Goal: Use online tool/utility: Utilize a website feature to perform a specific function

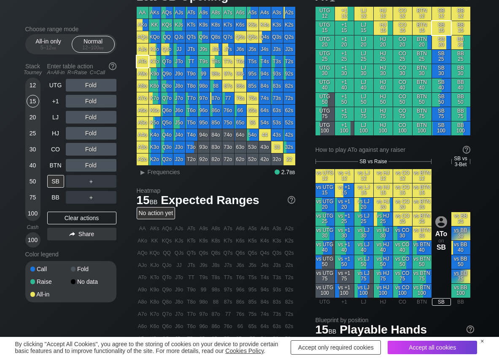
scroll to position [42, 0]
click at [178, 173] on span "Frequencies" at bounding box center [164, 172] width 32 height 7
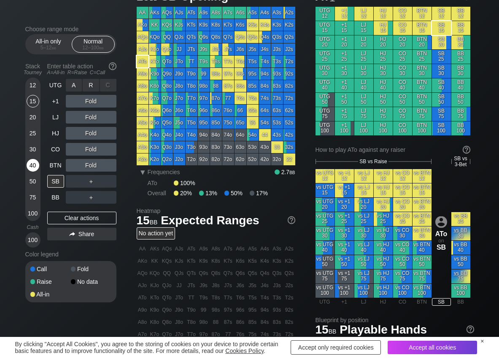
drag, startPoint x: 86, startPoint y: 82, endPoint x: 38, endPoint y: 160, distance: 91.5
click at [86, 82] on div "R ✕" at bounding box center [91, 85] width 16 height 13
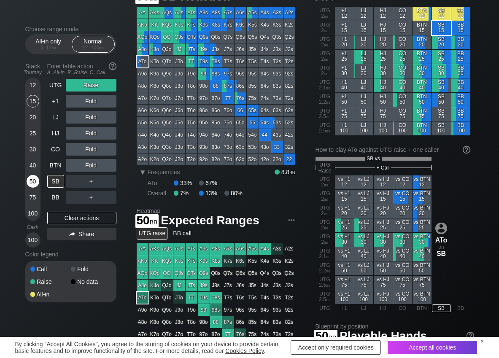
click at [35, 181] on div "50" at bounding box center [33, 181] width 13 height 13
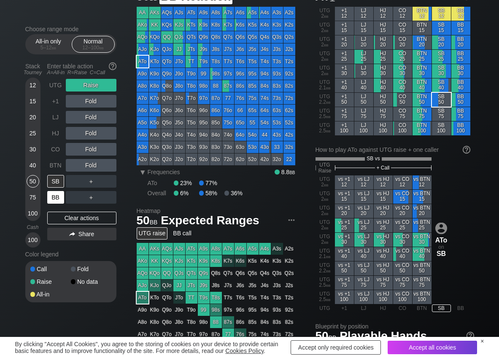
click at [53, 199] on div "BB" at bounding box center [55, 197] width 17 height 13
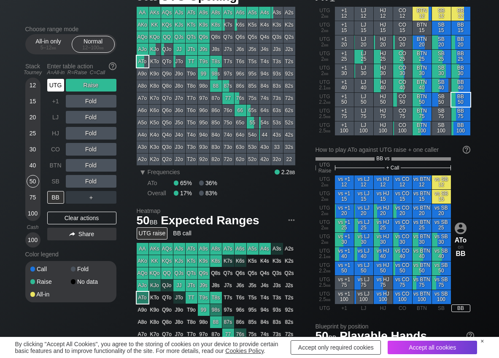
click at [50, 86] on div "UTG" at bounding box center [55, 85] width 17 height 13
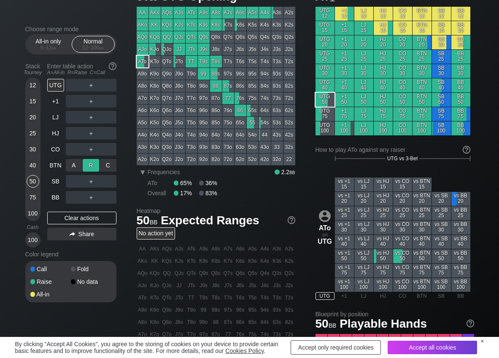
click at [96, 169] on div "R ✕" at bounding box center [91, 165] width 16 height 13
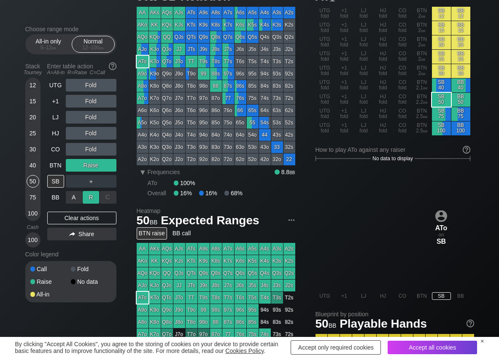
click at [94, 194] on div "R ✕" at bounding box center [91, 197] width 16 height 13
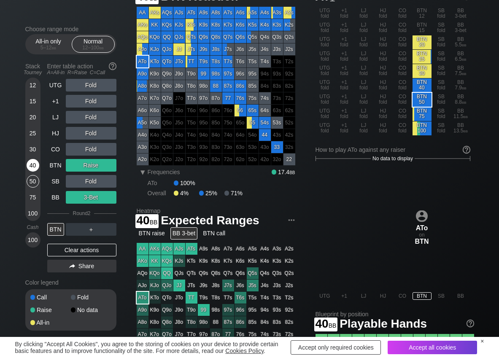
click at [35, 165] on div "40" at bounding box center [33, 165] width 13 height 13
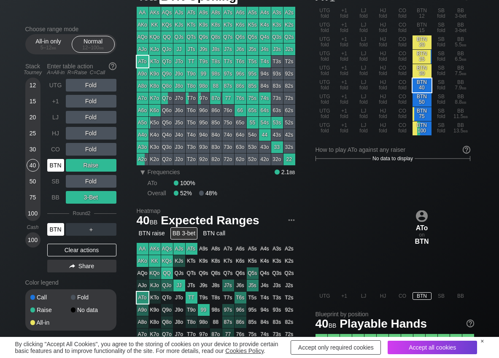
click at [59, 162] on div "BTN" at bounding box center [55, 165] width 17 height 13
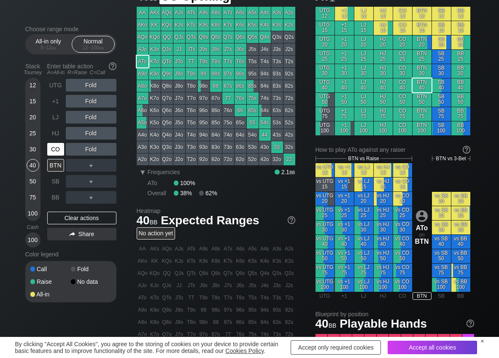
click at [59, 153] on div "CO" at bounding box center [55, 149] width 17 height 13
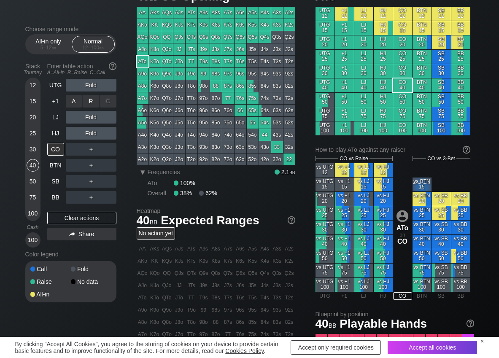
click at [91, 103] on div "R ✕" at bounding box center [91, 101] width 16 height 13
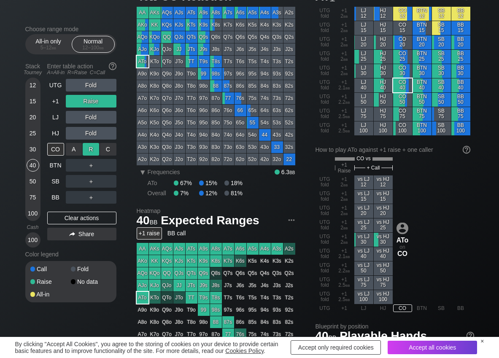
click at [89, 149] on div "R ✕" at bounding box center [91, 149] width 16 height 13
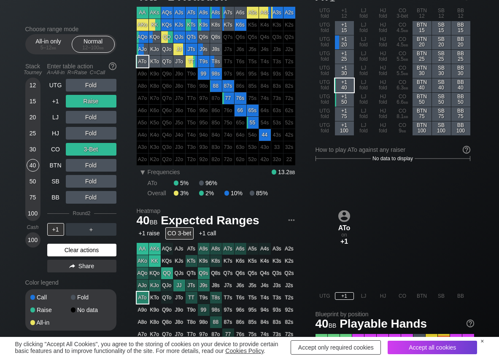
click at [64, 247] on div "Clear actions" at bounding box center [81, 250] width 69 height 13
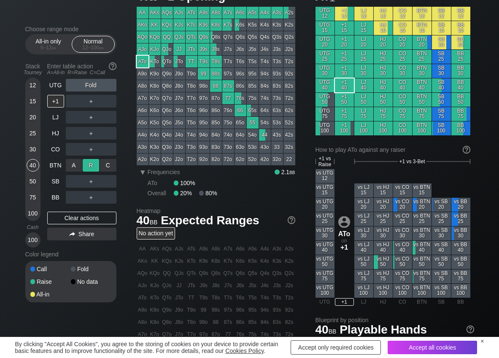
click at [92, 167] on div "R ✕" at bounding box center [91, 165] width 16 height 13
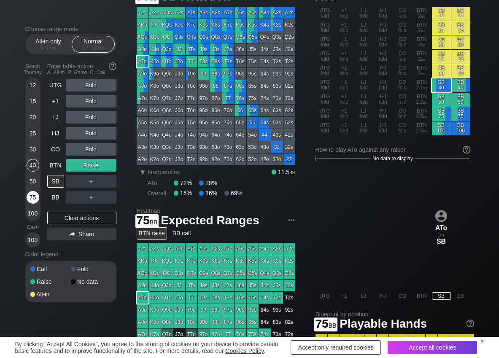
click at [31, 198] on div "75" at bounding box center [33, 197] width 13 height 13
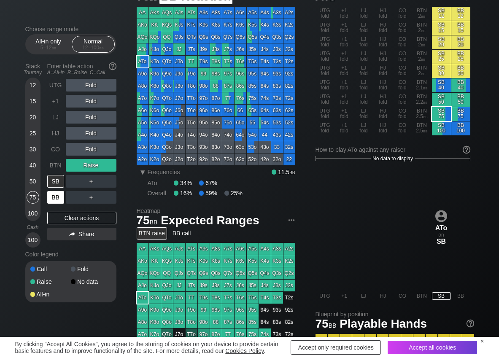
click at [55, 198] on div "BB" at bounding box center [55, 197] width 17 height 13
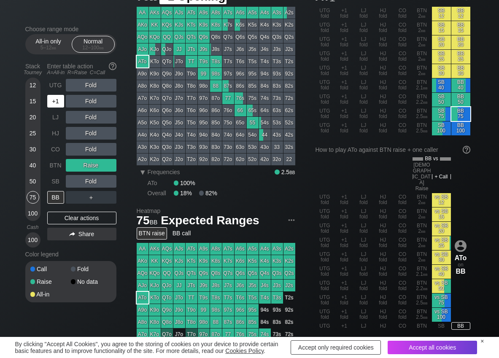
click at [57, 103] on div "+1" at bounding box center [55, 101] width 17 height 13
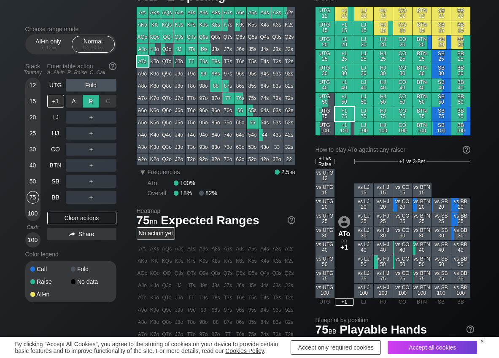
click at [89, 104] on div "R ✕" at bounding box center [91, 101] width 16 height 13
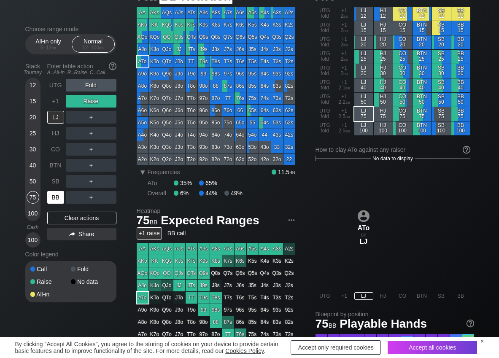
click at [55, 201] on div "BB" at bounding box center [55, 197] width 17 height 13
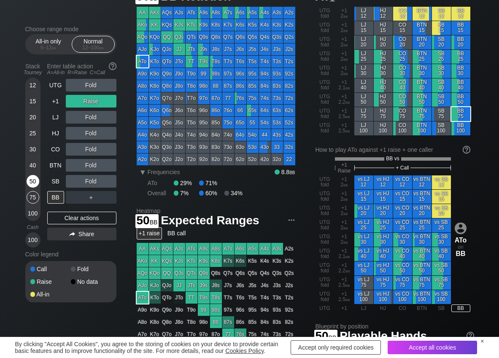
click at [30, 182] on div "50" at bounding box center [33, 181] width 13 height 13
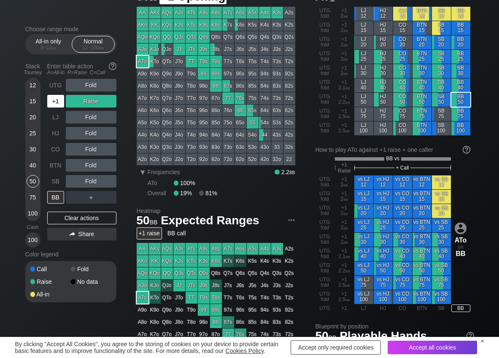
click at [52, 99] on div "+1" at bounding box center [55, 101] width 17 height 13
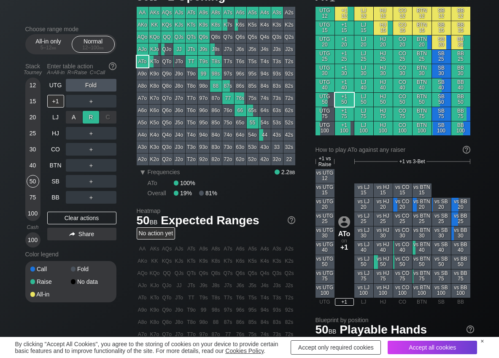
click at [89, 119] on div "R ✕" at bounding box center [91, 117] width 16 height 13
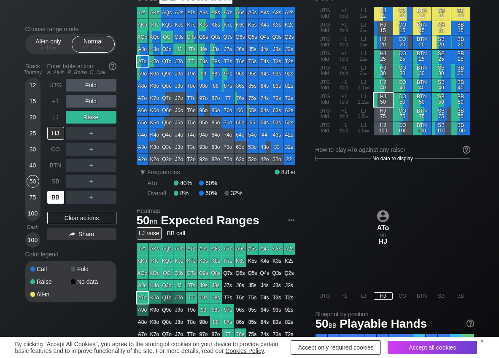
click at [56, 198] on div "BB" at bounding box center [55, 197] width 17 height 13
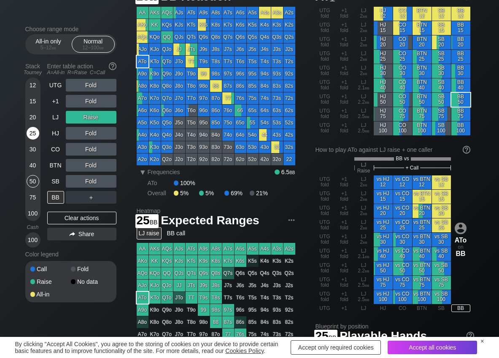
click at [32, 136] on div "25" at bounding box center [33, 133] width 13 height 13
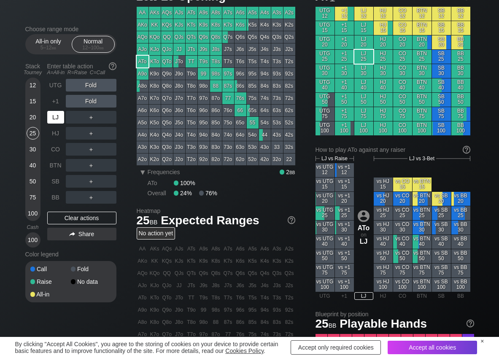
click at [59, 117] on div "LJ" at bounding box center [55, 117] width 17 height 13
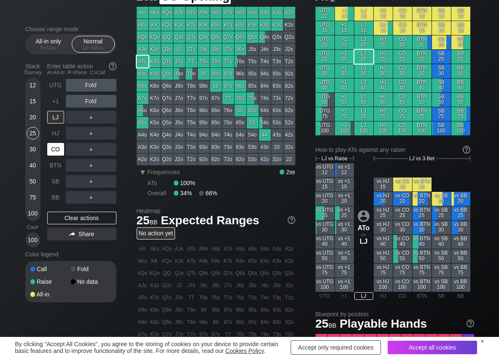
click at [59, 146] on div "CO" at bounding box center [55, 149] width 17 height 13
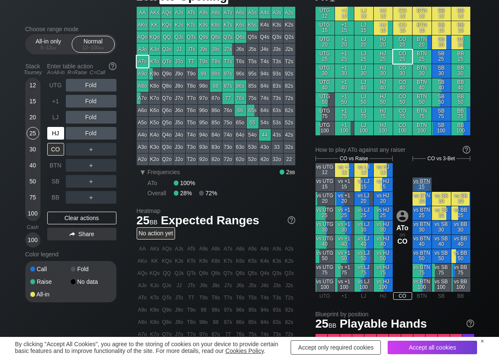
click at [56, 137] on div "HJ" at bounding box center [55, 133] width 17 height 13
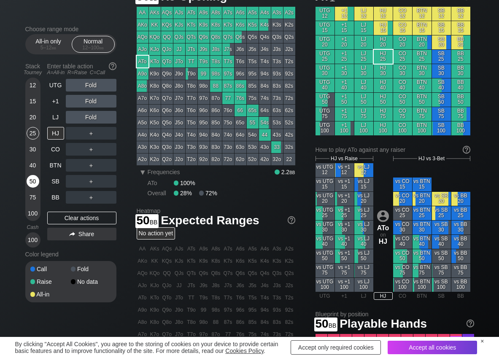
click at [31, 181] on div "50" at bounding box center [33, 181] width 13 height 13
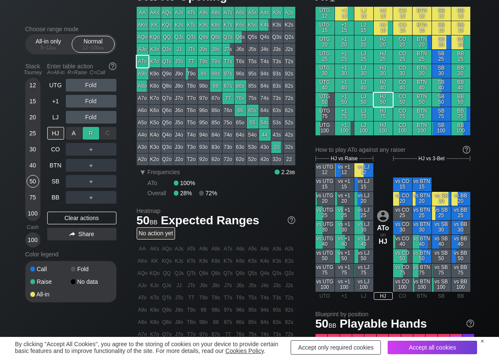
click at [94, 134] on div "R ✕" at bounding box center [91, 133] width 16 height 13
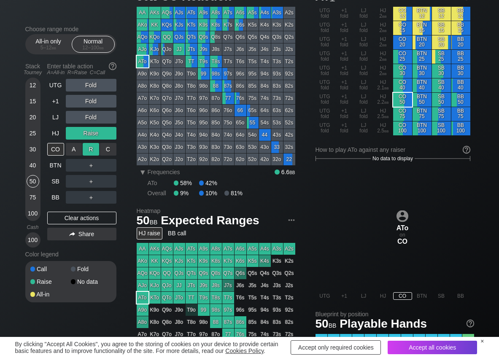
click at [91, 144] on div "R ✕" at bounding box center [91, 149] width 16 height 13
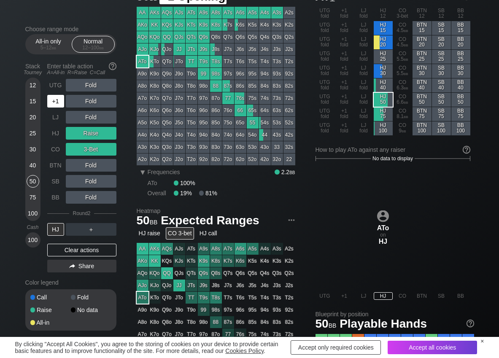
click at [53, 102] on div "+1" at bounding box center [55, 101] width 17 height 13
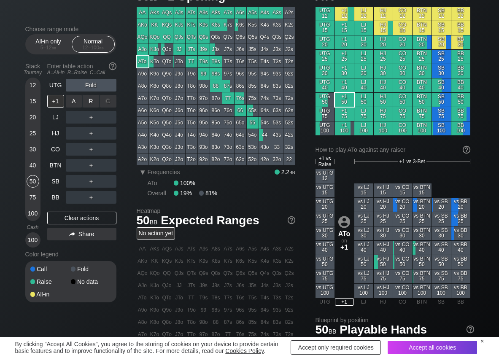
click at [86, 106] on div "R ✕" at bounding box center [91, 101] width 16 height 13
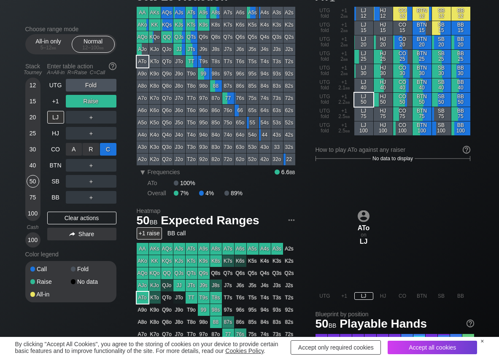
click at [107, 150] on div "C ✕" at bounding box center [108, 149] width 16 height 13
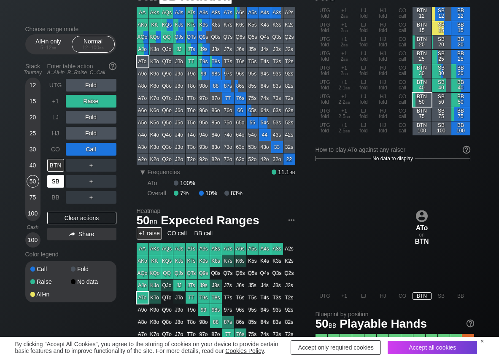
click at [58, 184] on div "SB" at bounding box center [55, 181] width 17 height 13
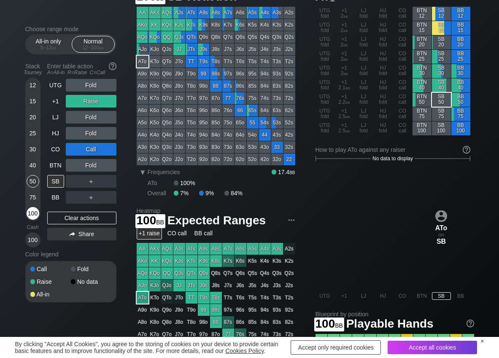
click at [31, 212] on div "100" at bounding box center [33, 213] width 13 height 13
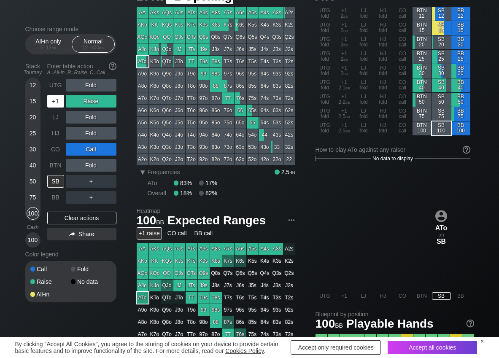
click at [53, 97] on div "+1" at bounding box center [55, 101] width 17 height 13
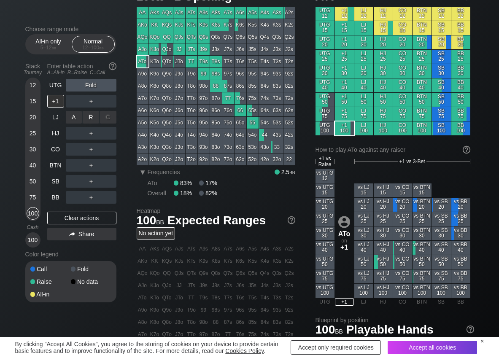
drag, startPoint x: 89, startPoint y: 116, endPoint x: 73, endPoint y: 142, distance: 31.5
click at [89, 116] on div "R ✕" at bounding box center [91, 117] width 16 height 13
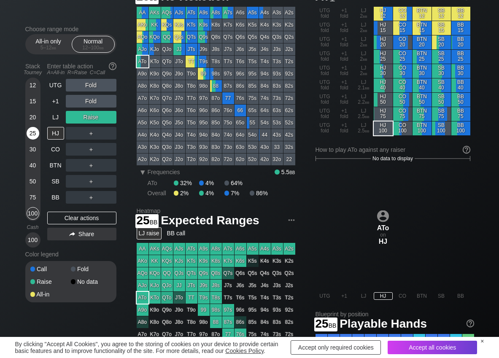
click at [32, 135] on div "25" at bounding box center [33, 133] width 13 height 13
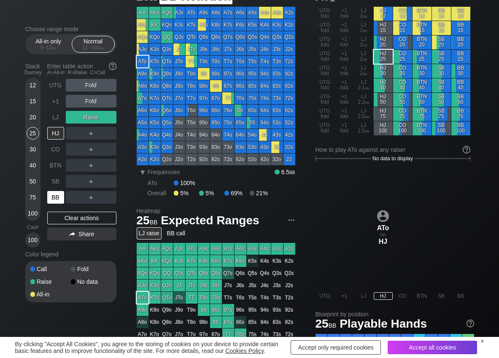
click at [54, 198] on div "BB" at bounding box center [55, 197] width 17 height 13
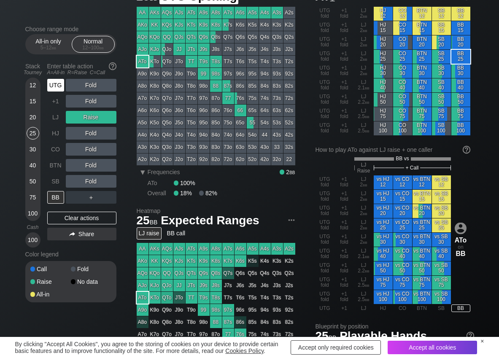
click at [60, 89] on div "UTG" at bounding box center [55, 85] width 17 height 13
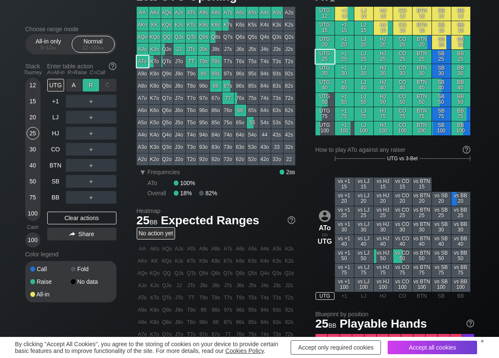
click at [90, 85] on div "R ✕" at bounding box center [91, 85] width 16 height 13
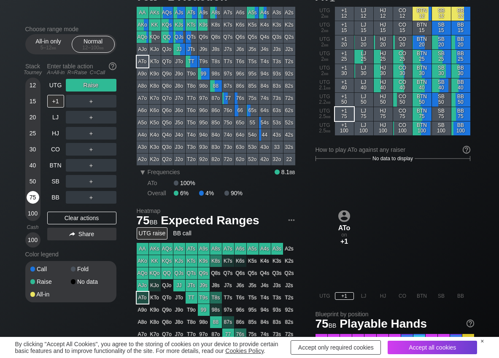
click at [33, 199] on div "75" at bounding box center [33, 197] width 13 height 13
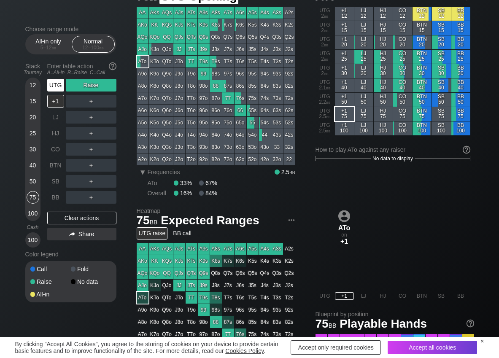
click at [54, 83] on div "UTG" at bounding box center [55, 85] width 17 height 13
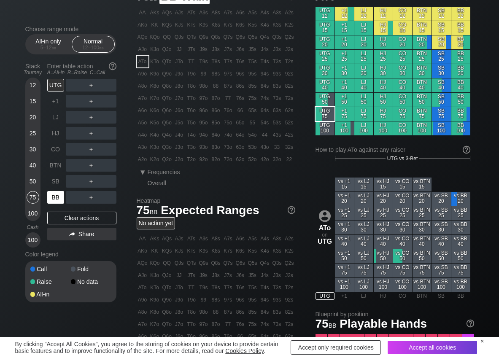
click at [57, 200] on div "BB" at bounding box center [55, 197] width 17 height 13
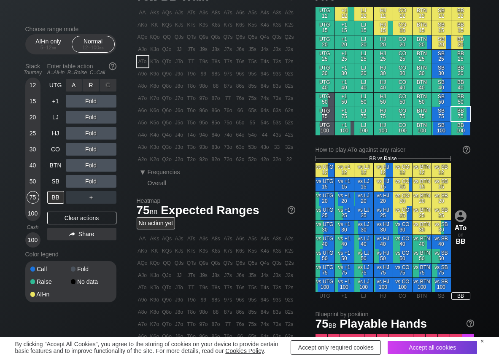
click at [93, 91] on div "R ✕" at bounding box center [91, 85] width 16 height 13
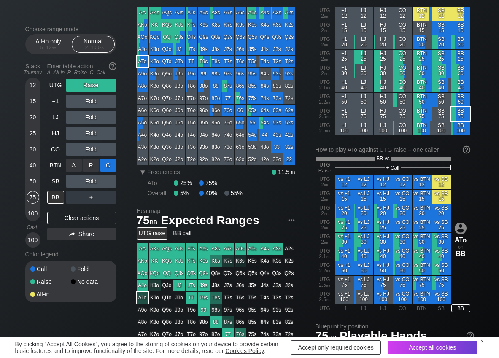
click at [114, 165] on div "C ✕" at bounding box center [108, 165] width 16 height 13
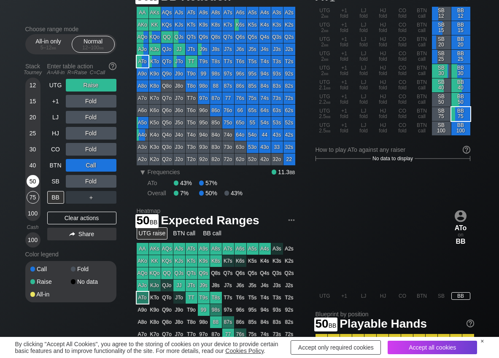
click at [34, 179] on div "50" at bounding box center [33, 181] width 13 height 13
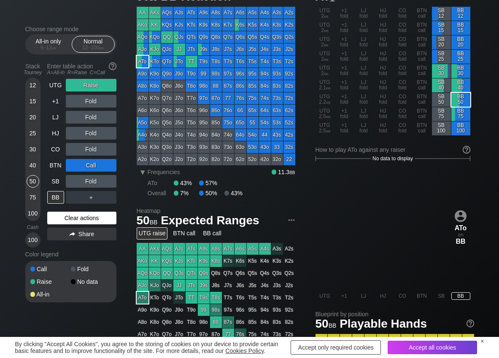
click at [57, 215] on div "Clear actions" at bounding box center [81, 218] width 69 height 13
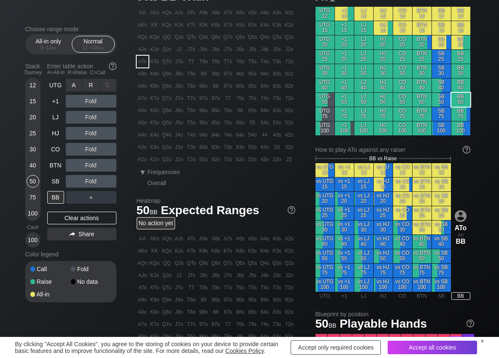
click at [95, 88] on div "R ✕" at bounding box center [91, 85] width 16 height 13
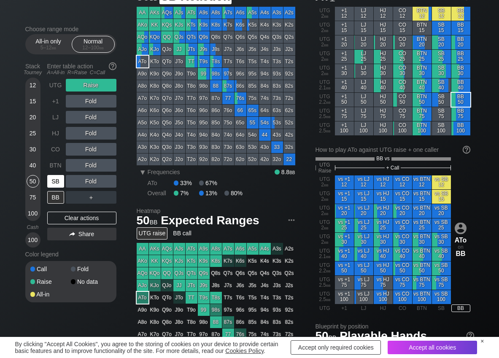
click at [61, 179] on div "SB" at bounding box center [55, 181] width 17 height 13
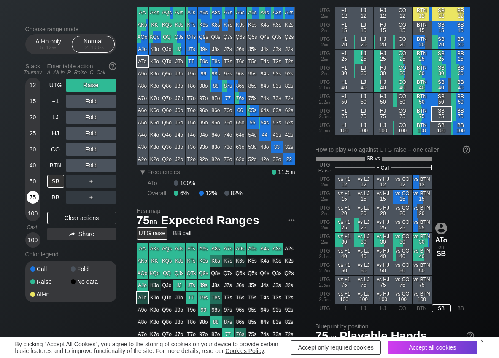
click at [29, 196] on div "75" at bounding box center [33, 197] width 13 height 13
click at [111, 163] on div "C ✕" at bounding box center [108, 165] width 16 height 13
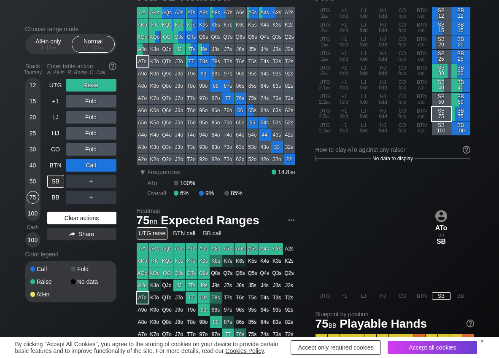
click at [74, 220] on div "Clear actions" at bounding box center [81, 218] width 69 height 13
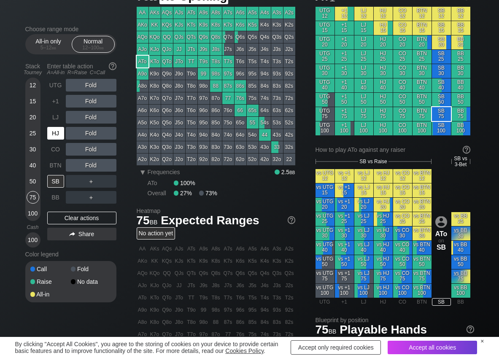
click at [62, 129] on div "HJ" at bounding box center [55, 133] width 17 height 13
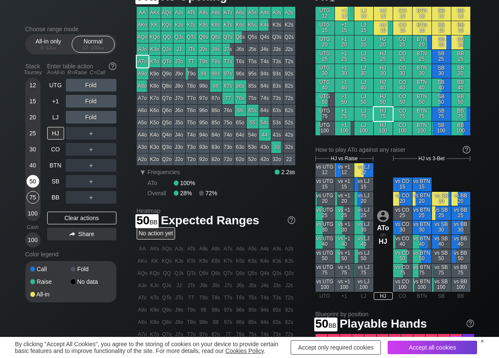
click at [32, 181] on div "50" at bounding box center [33, 181] width 13 height 13
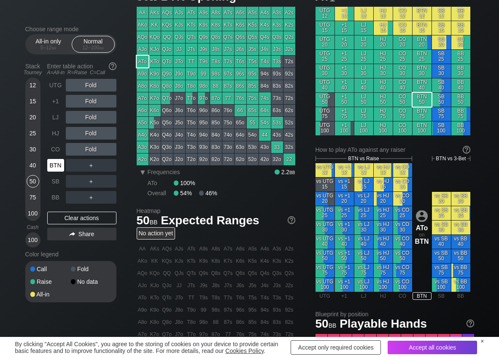
click at [55, 167] on div "BTN" at bounding box center [55, 165] width 17 height 13
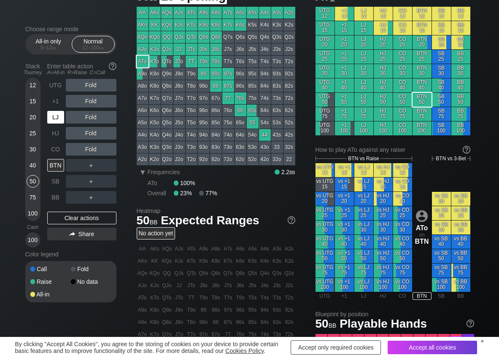
click at [54, 123] on div "LJ" at bounding box center [55, 117] width 17 height 13
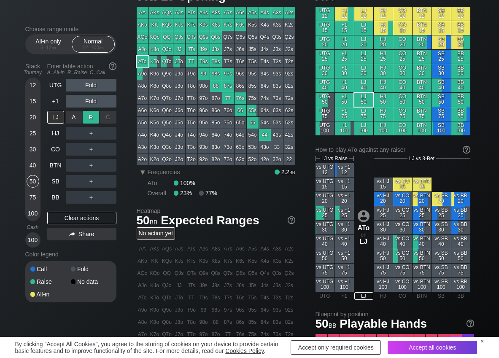
click at [86, 119] on div "R ✕" at bounding box center [91, 117] width 16 height 13
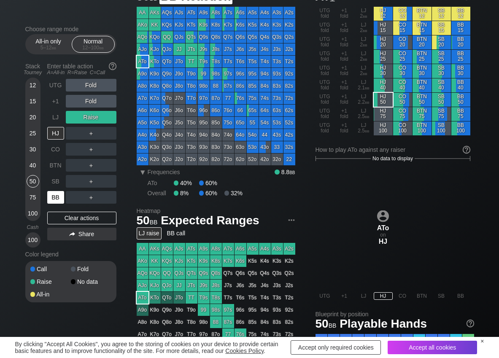
click at [57, 198] on div "BB" at bounding box center [55, 197] width 17 height 13
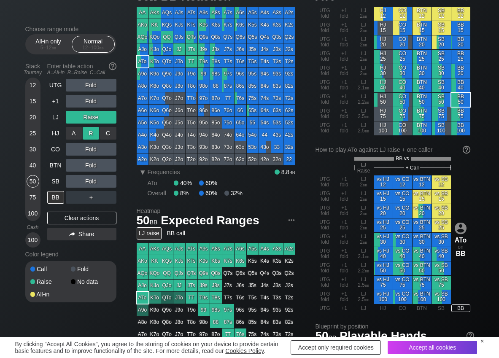
click at [93, 135] on div "R ✕" at bounding box center [91, 133] width 16 height 13
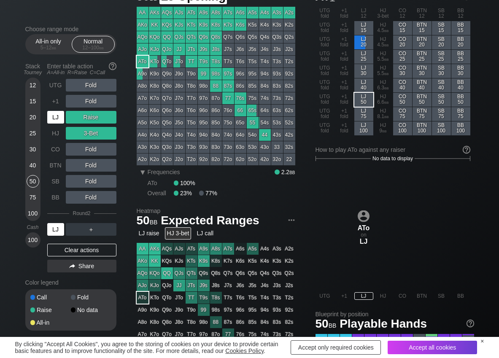
click at [54, 118] on div "LJ" at bounding box center [55, 117] width 17 height 13
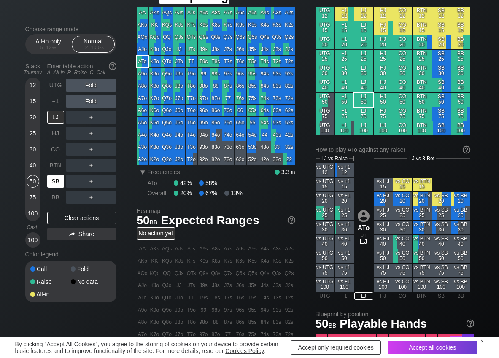
drag, startPoint x: 57, startPoint y: 184, endPoint x: 52, endPoint y: 184, distance: 5.1
click at [57, 185] on div "SB" at bounding box center [55, 181] width 17 height 13
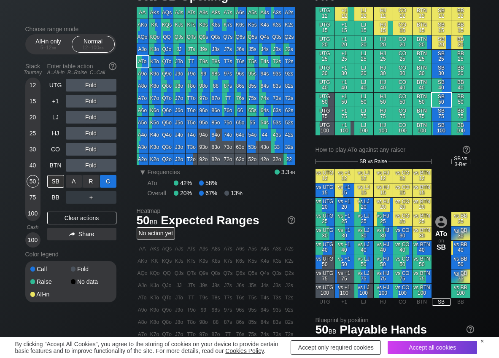
click at [106, 183] on div "C ✕" at bounding box center [108, 181] width 16 height 13
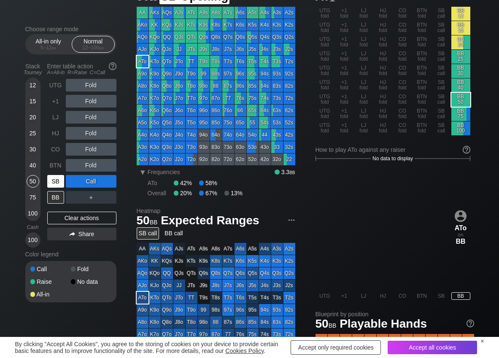
click at [59, 178] on div "SB" at bounding box center [55, 181] width 17 height 13
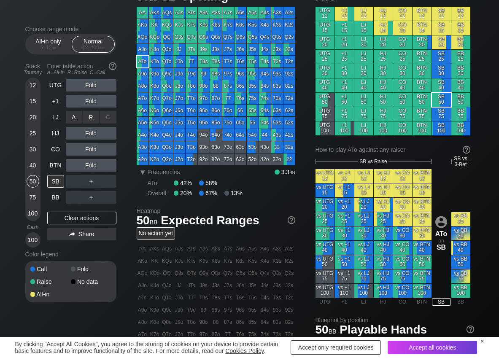
click at [89, 119] on div "R ✕" at bounding box center [91, 117] width 16 height 13
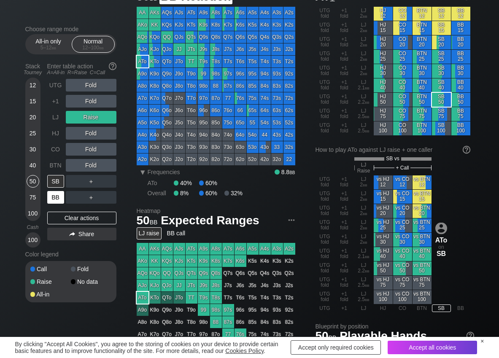
click at [53, 195] on div "BB" at bounding box center [55, 197] width 17 height 13
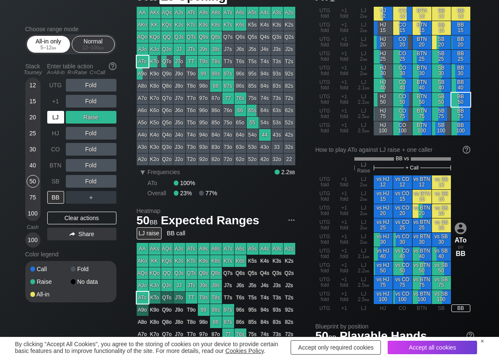
click at [53, 116] on div "LJ" at bounding box center [55, 117] width 17 height 13
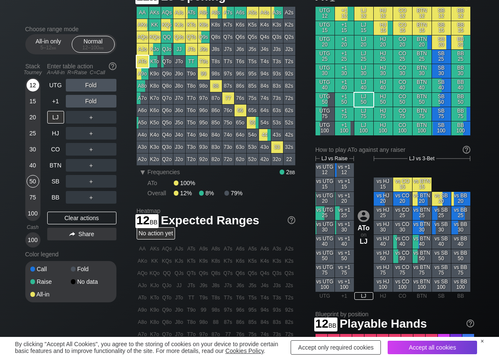
click at [30, 85] on div "12" at bounding box center [33, 85] width 13 height 13
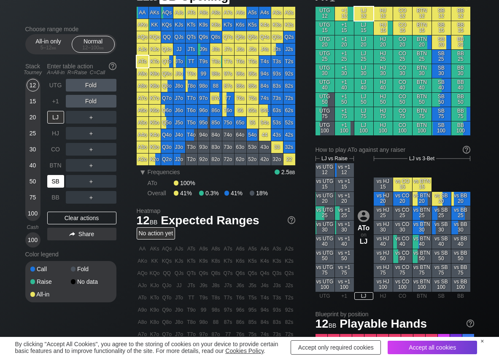
click at [58, 178] on div "SB" at bounding box center [55, 181] width 17 height 13
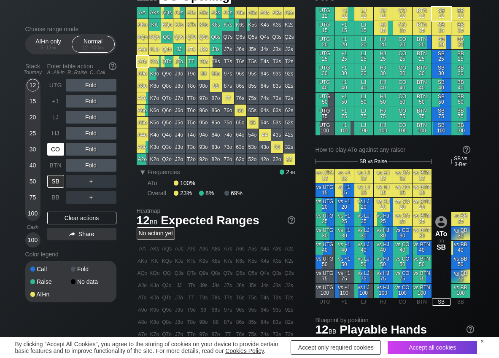
click at [54, 151] on div "CO" at bounding box center [55, 149] width 17 height 13
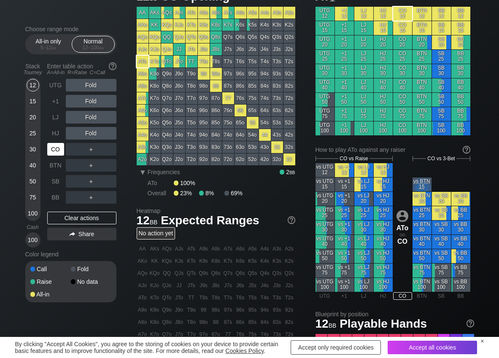
click at [57, 151] on div "CO" at bounding box center [55, 149] width 17 height 13
click at [86, 101] on div "R ✕" at bounding box center [91, 101] width 16 height 13
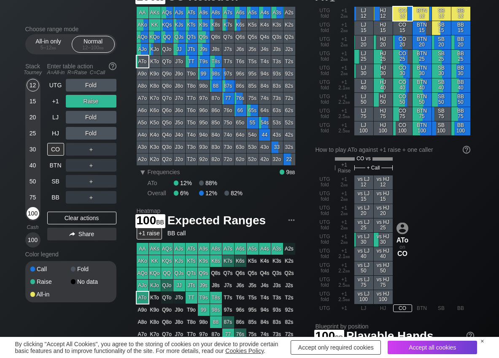
click at [30, 209] on div "100" at bounding box center [33, 213] width 13 height 13
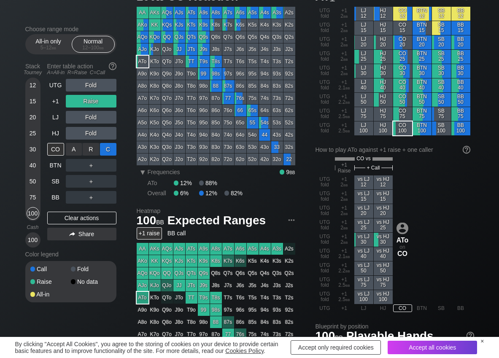
click at [105, 148] on div "C ✕" at bounding box center [108, 149] width 16 height 13
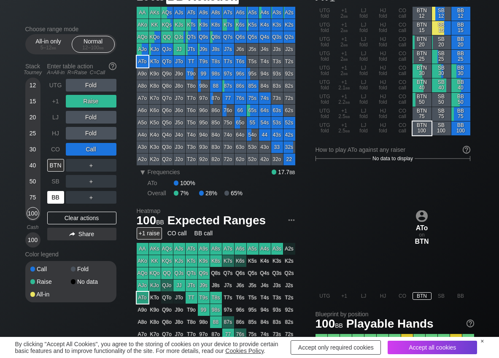
click at [51, 194] on div "BB" at bounding box center [55, 197] width 17 height 13
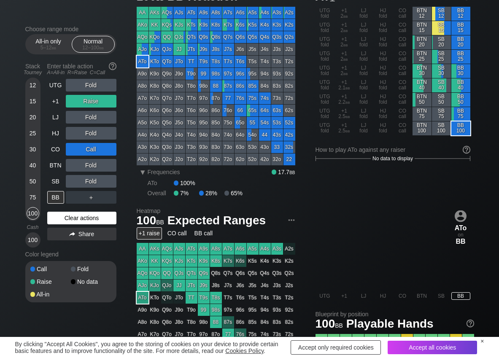
click at [61, 219] on div "Clear actions" at bounding box center [81, 218] width 69 height 13
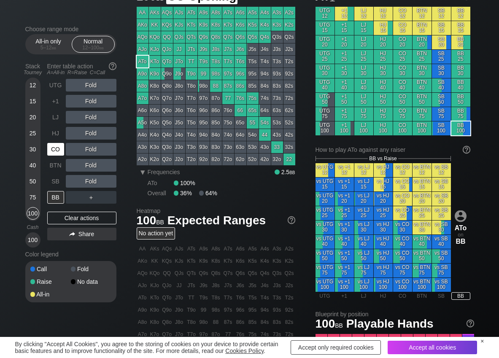
click at [61, 148] on div "CO" at bounding box center [55, 149] width 17 height 13
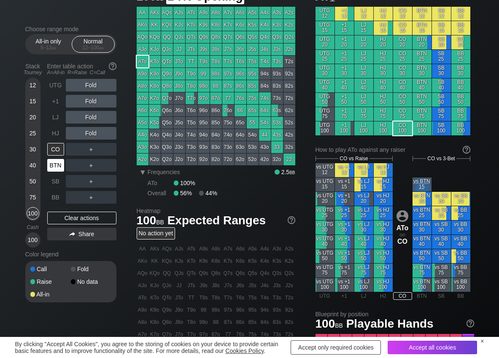
click at [63, 171] on div "BTN" at bounding box center [55, 165] width 17 height 13
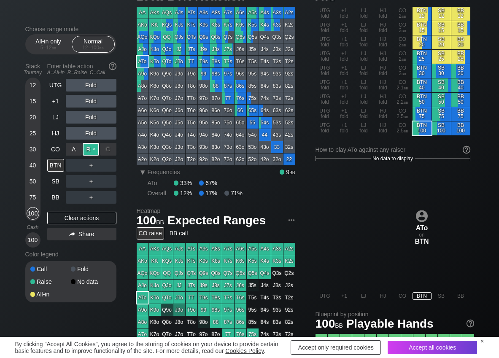
click at [89, 151] on div "R ✕" at bounding box center [91, 149] width 16 height 13
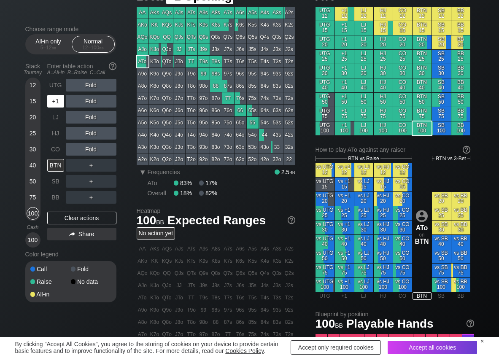
click at [55, 105] on div "+1" at bounding box center [55, 101] width 17 height 13
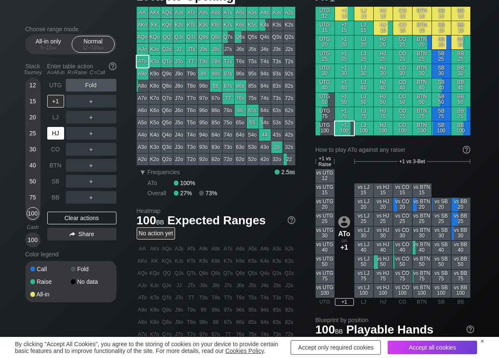
click at [61, 131] on div "HJ" at bounding box center [55, 133] width 17 height 13
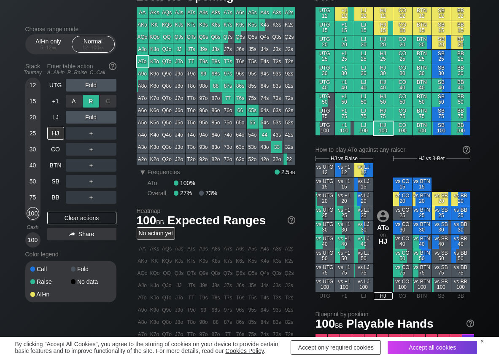
click at [96, 100] on div "R ✕" at bounding box center [91, 101] width 16 height 13
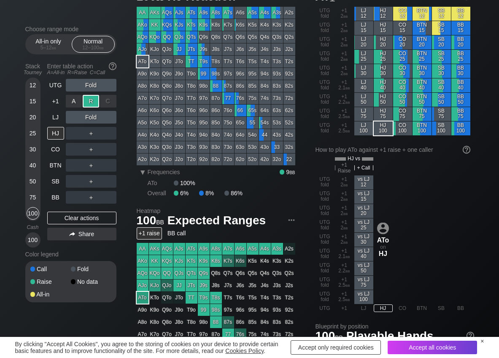
drag, startPoint x: 57, startPoint y: 102, endPoint x: 79, endPoint y: 110, distance: 23.5
click at [59, 102] on div "+1" at bounding box center [55, 101] width 17 height 13
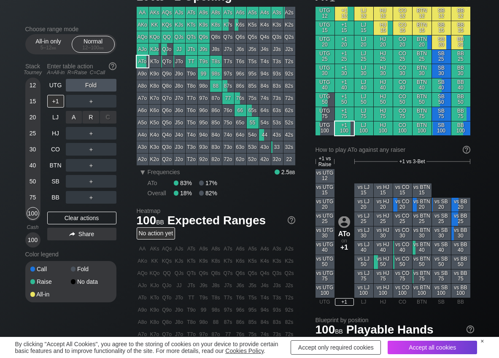
drag, startPoint x: 92, startPoint y: 114, endPoint x: 74, endPoint y: 143, distance: 33.9
click at [92, 116] on div "R ✕" at bounding box center [91, 117] width 16 height 13
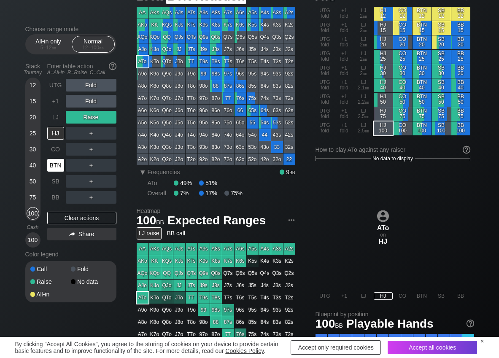
click at [58, 163] on div "BTN" at bounding box center [55, 165] width 17 height 13
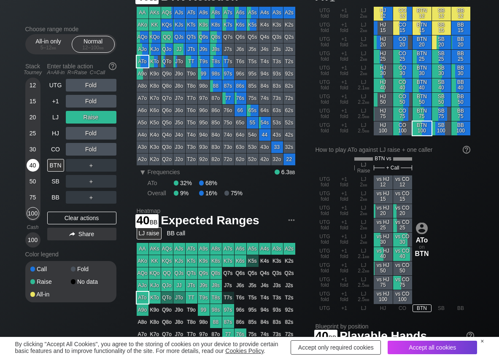
click at [30, 165] on div "40" at bounding box center [33, 165] width 13 height 13
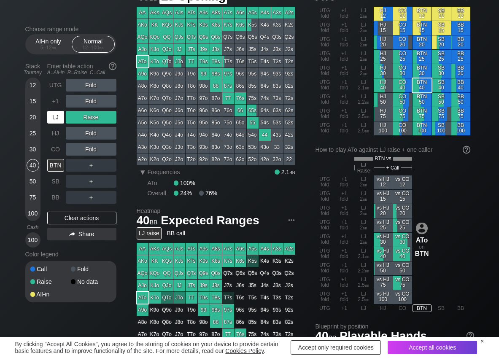
click at [60, 121] on div "LJ" at bounding box center [55, 117] width 17 height 13
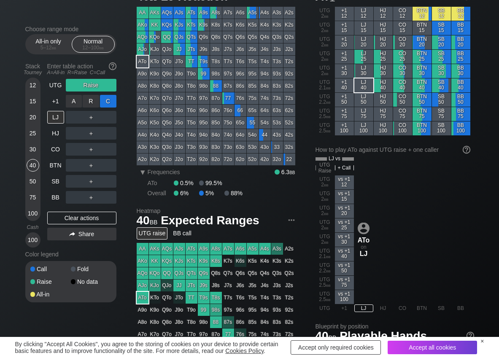
click at [107, 104] on div "C ✕" at bounding box center [108, 101] width 16 height 13
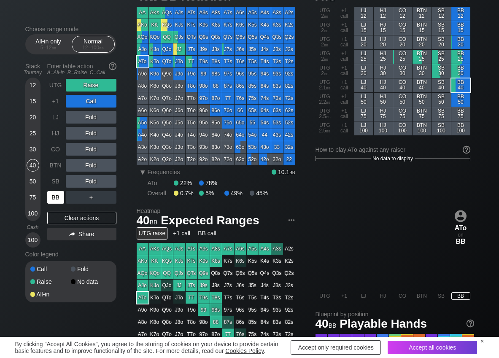
click at [56, 197] on div "BB" at bounding box center [55, 197] width 17 height 13
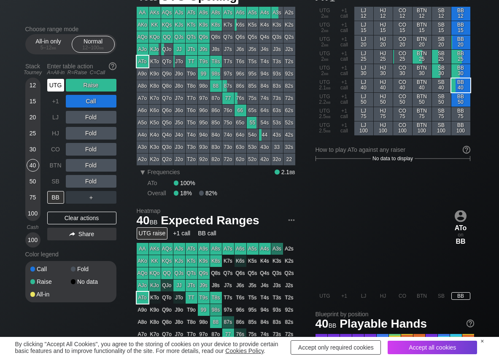
click at [58, 91] on div "UTG" at bounding box center [55, 85] width 17 height 13
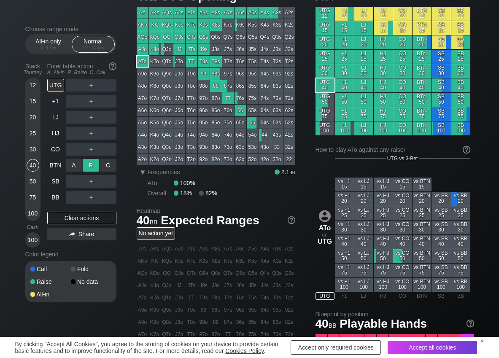
click at [92, 161] on div "R ✕" at bounding box center [91, 165] width 16 height 13
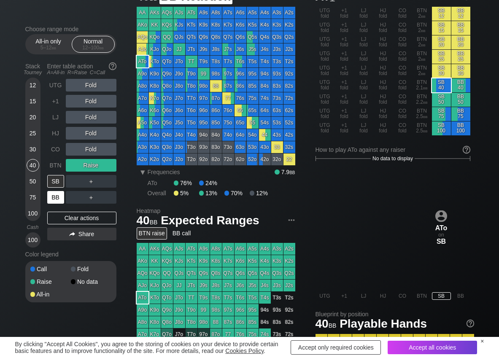
click at [54, 195] on div "BB" at bounding box center [55, 197] width 17 height 13
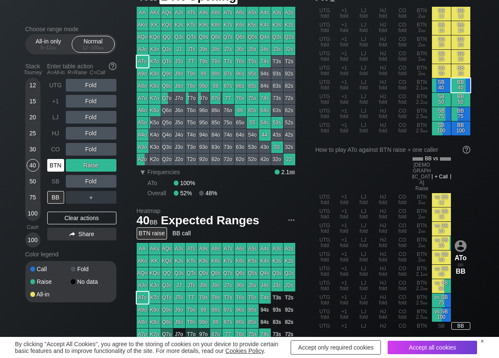
click at [55, 165] on div "BTN" at bounding box center [55, 165] width 17 height 13
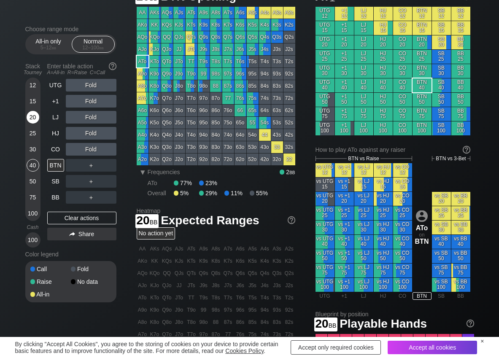
click at [30, 119] on div "20" at bounding box center [33, 117] width 13 height 13
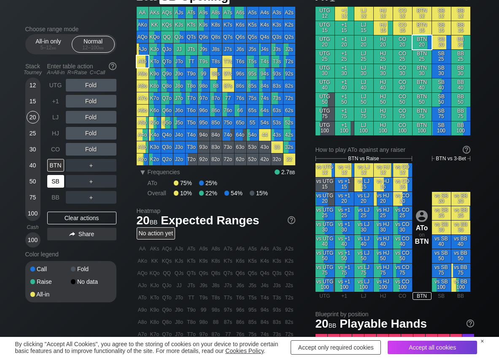
click at [57, 186] on div "SB" at bounding box center [55, 181] width 17 height 13
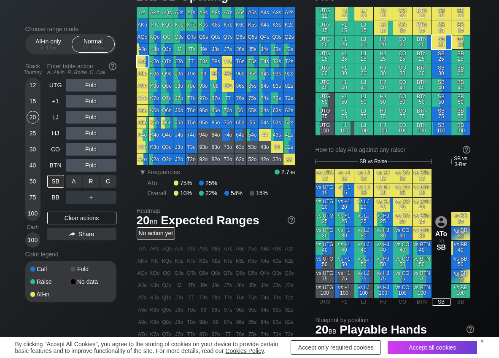
drag, startPoint x: 103, startPoint y: 174, endPoint x: 108, endPoint y: 188, distance: 14.8
click at [108, 184] on div "C ✕" at bounding box center [108, 181] width 16 height 13
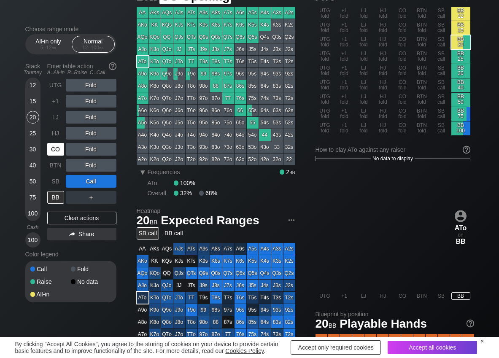
click at [57, 149] on div "CO" at bounding box center [55, 149] width 17 height 13
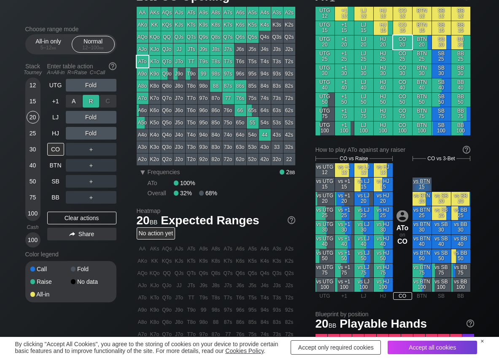
click at [89, 100] on div "R ✕" at bounding box center [91, 101] width 16 height 13
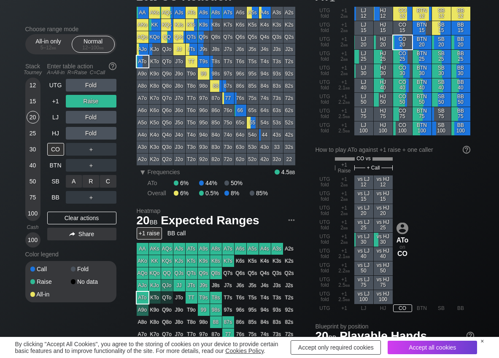
click at [91, 180] on div "R ✕" at bounding box center [91, 181] width 16 height 13
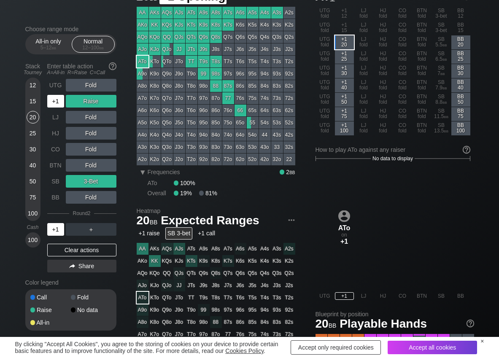
click at [56, 102] on div "+1" at bounding box center [55, 101] width 17 height 13
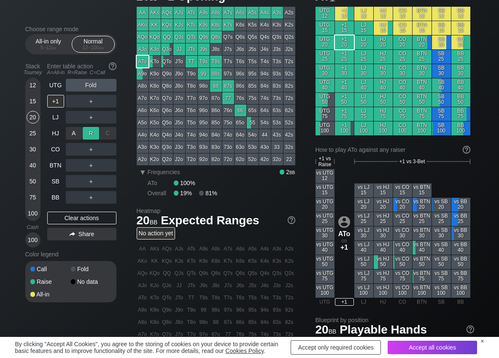
click at [86, 133] on div "R ✕" at bounding box center [91, 133] width 16 height 13
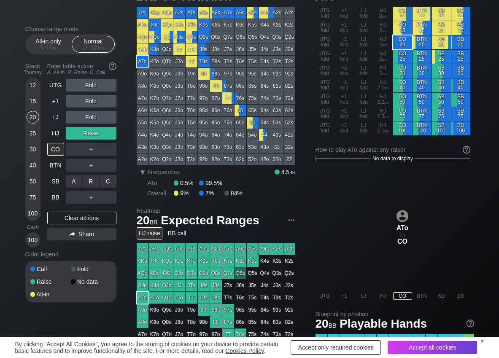
click at [106, 182] on div "C ✕" at bounding box center [108, 181] width 16 height 13
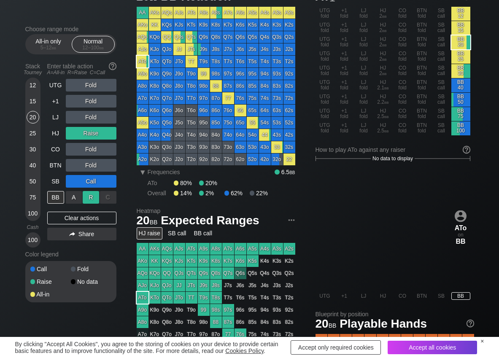
click at [88, 196] on div "R ✕" at bounding box center [91, 197] width 16 height 13
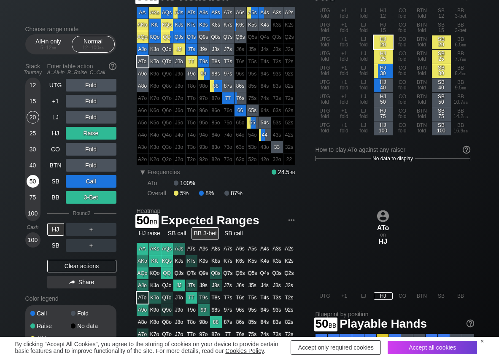
click at [36, 182] on div "50" at bounding box center [33, 181] width 13 height 13
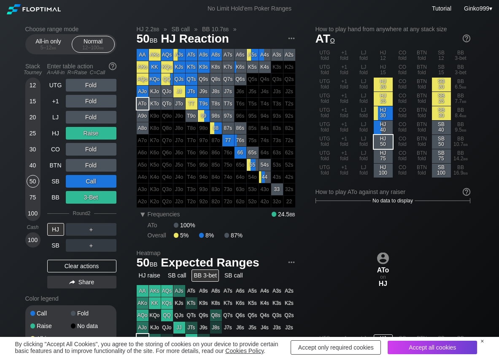
scroll to position [42, 0]
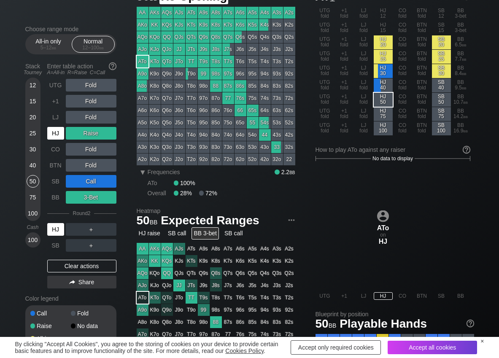
click at [60, 132] on div "HJ" at bounding box center [55, 133] width 17 height 13
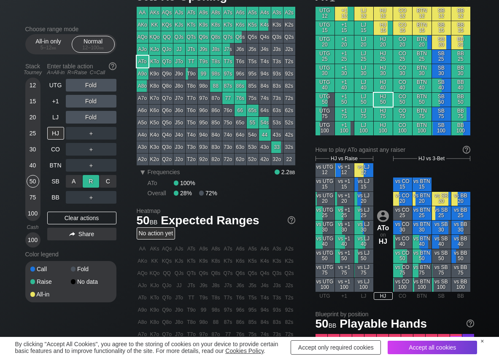
click at [86, 176] on div "R ✕" at bounding box center [91, 181] width 16 height 13
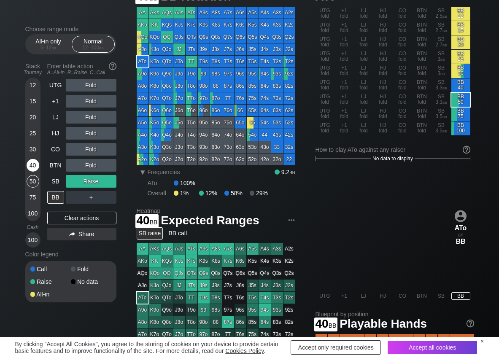
drag, startPoint x: 34, startPoint y: 164, endPoint x: 3, endPoint y: 166, distance: 31.7
click at [33, 165] on div "40" at bounding box center [33, 165] width 13 height 13
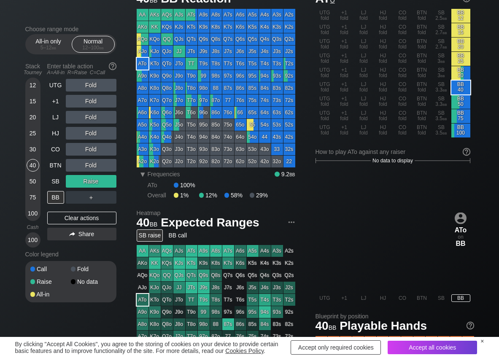
scroll to position [42, 0]
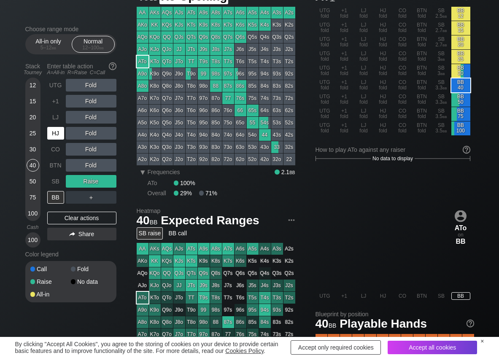
click at [53, 131] on div "HJ" at bounding box center [55, 133] width 17 height 13
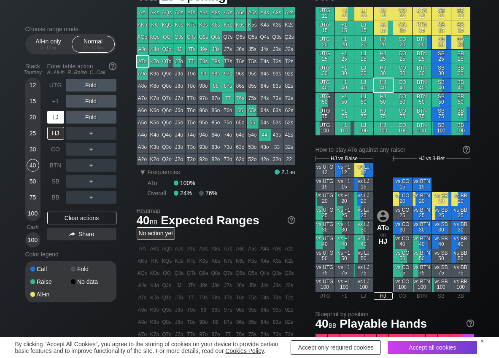
click at [59, 111] on div "LJ" at bounding box center [55, 117] width 17 height 13
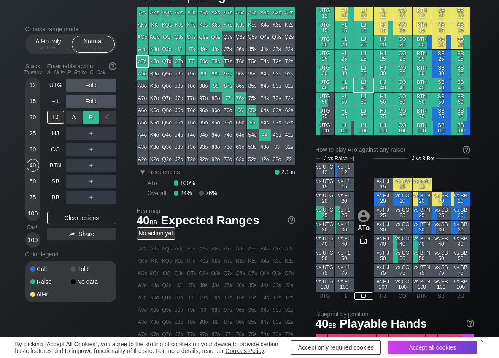
click at [90, 119] on div "R ✕" at bounding box center [91, 117] width 16 height 13
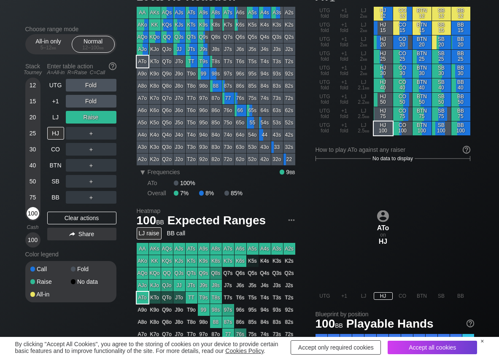
click at [30, 212] on div "100" at bounding box center [33, 213] width 13 height 13
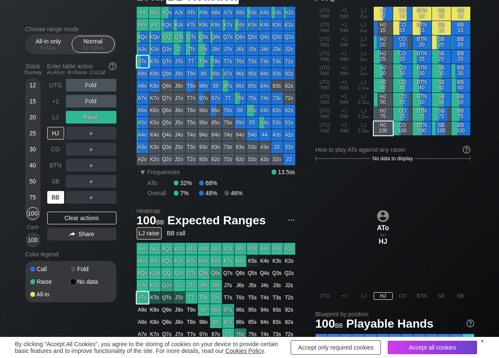
click at [50, 198] on div "BB" at bounding box center [55, 197] width 17 height 13
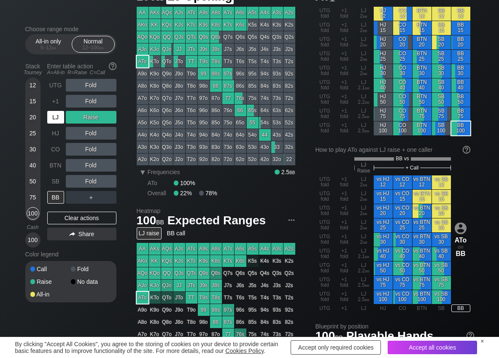
click at [53, 118] on div "LJ" at bounding box center [55, 117] width 17 height 13
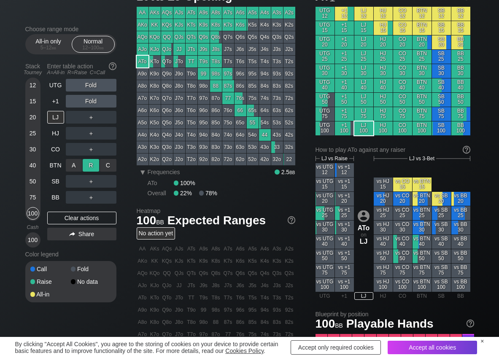
click at [94, 165] on div "R ✕" at bounding box center [91, 165] width 16 height 13
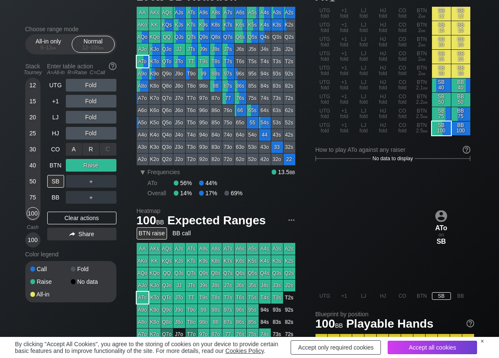
click at [93, 150] on div "R ✕" at bounding box center [91, 149] width 16 height 13
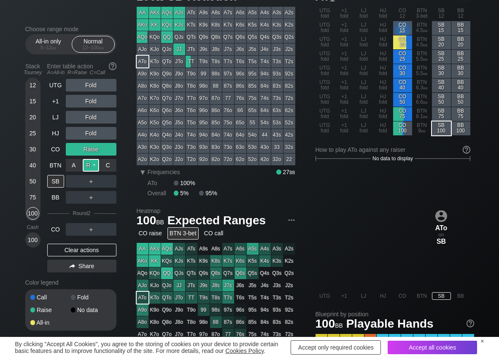
click at [89, 166] on div "R ✕" at bounding box center [91, 165] width 16 height 13
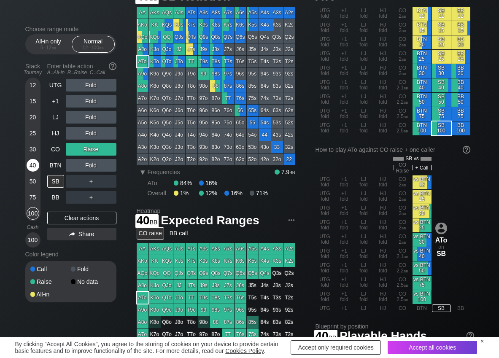
click at [35, 164] on div "40" at bounding box center [33, 165] width 13 height 13
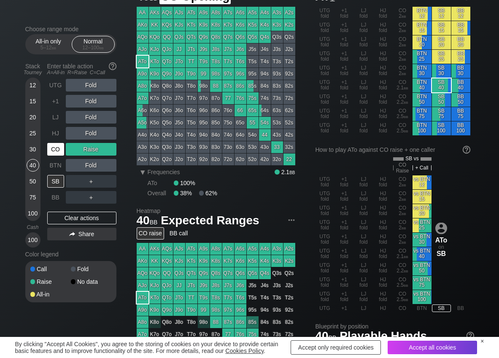
click at [57, 151] on div "CO" at bounding box center [55, 149] width 17 height 13
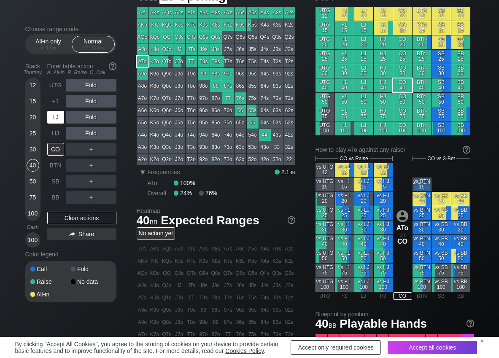
click at [63, 115] on div "LJ" at bounding box center [55, 117] width 17 height 13
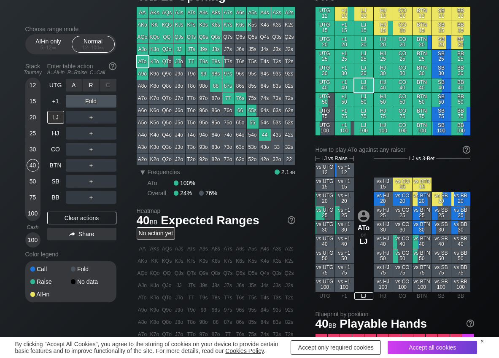
click at [88, 88] on div "R ✕" at bounding box center [91, 85] width 16 height 13
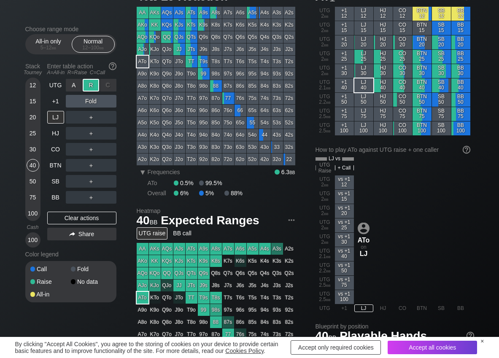
click at [88, 88] on div "R ✕" at bounding box center [91, 85] width 16 height 13
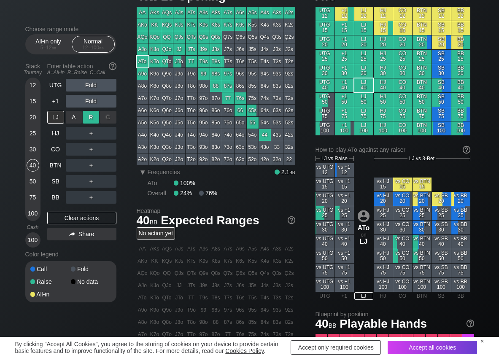
click at [86, 116] on div "R ✕" at bounding box center [91, 117] width 16 height 13
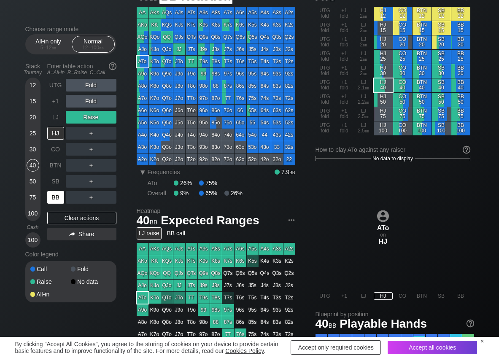
click at [62, 193] on div "BB" at bounding box center [55, 197] width 17 height 13
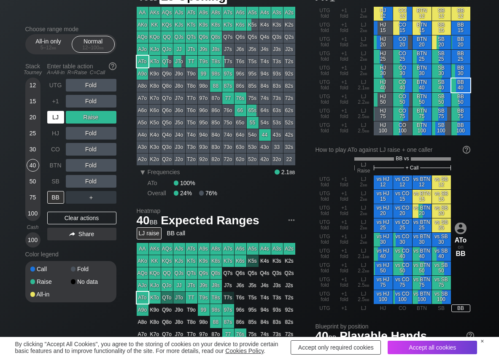
click at [54, 118] on div "LJ" at bounding box center [55, 117] width 17 height 13
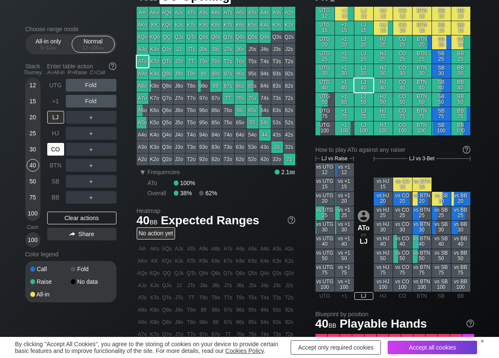
click at [60, 152] on div "CO" at bounding box center [55, 149] width 17 height 13
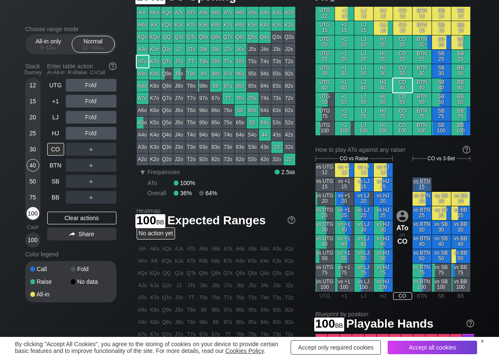
click at [33, 209] on div "100" at bounding box center [33, 213] width 13 height 13
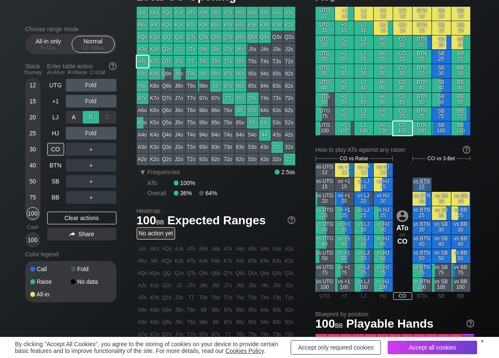
click at [86, 115] on div "R ✕" at bounding box center [91, 117] width 16 height 13
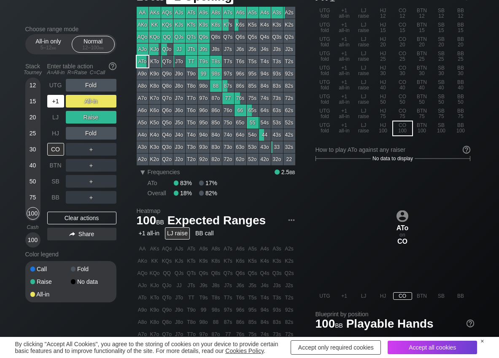
click at [60, 101] on div "+1" at bounding box center [55, 101] width 17 height 13
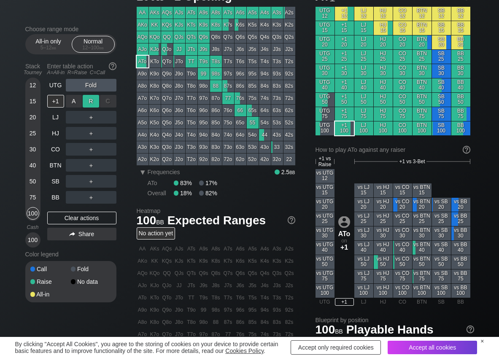
click at [92, 101] on div "R ✕" at bounding box center [91, 101] width 16 height 13
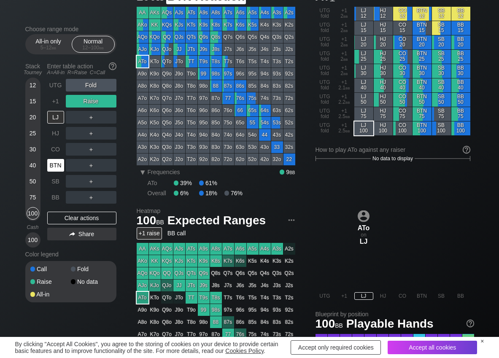
click at [56, 168] on div "BTN" at bounding box center [55, 165] width 17 height 13
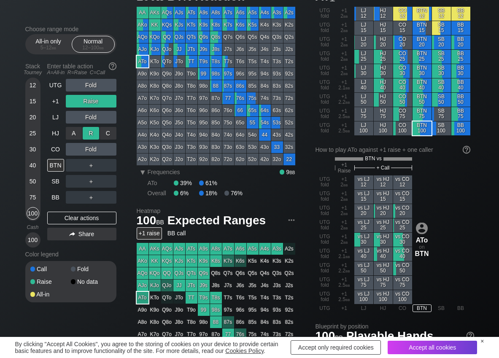
click at [96, 135] on div "R ✕" at bounding box center [91, 133] width 16 height 13
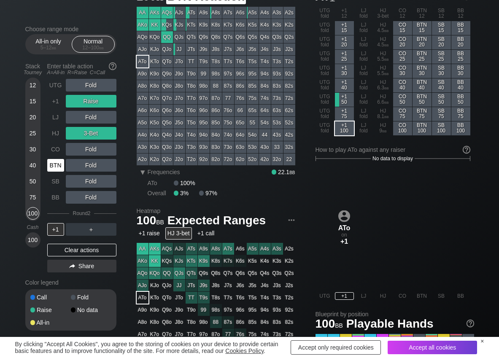
click at [57, 163] on div "BTN" at bounding box center [55, 165] width 17 height 13
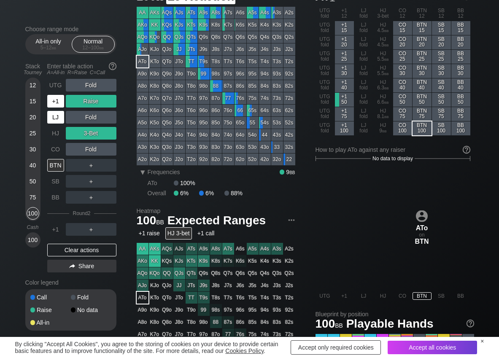
click at [54, 104] on div "+1" at bounding box center [55, 101] width 17 height 13
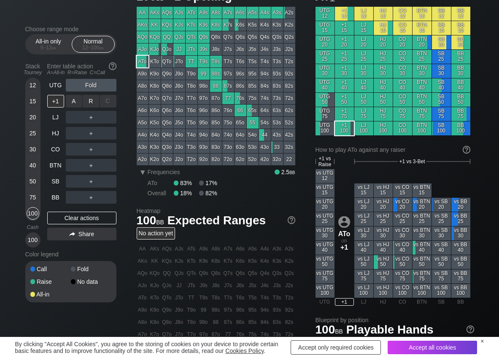
drag, startPoint x: 92, startPoint y: 102, endPoint x: 88, endPoint y: 108, distance: 8.0
click at [90, 104] on div "R ✕" at bounding box center [91, 101] width 16 height 13
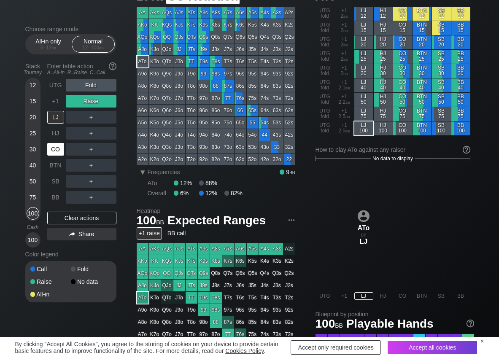
drag, startPoint x: 58, startPoint y: 151, endPoint x: 48, endPoint y: 146, distance: 11.1
click at [56, 151] on div "CO" at bounding box center [55, 149] width 17 height 13
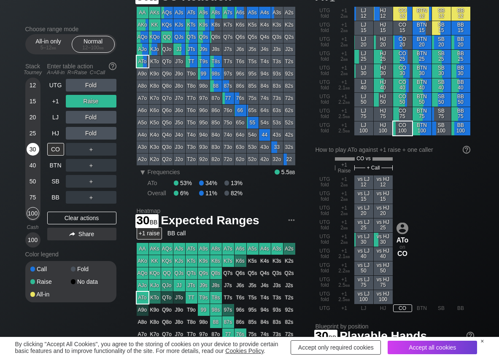
click at [32, 150] on div "30" at bounding box center [33, 149] width 13 height 13
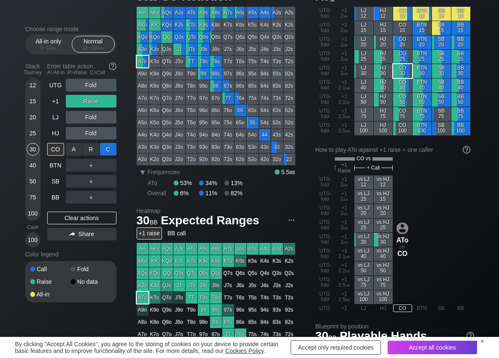
click at [109, 150] on div "C ✕" at bounding box center [108, 149] width 16 height 13
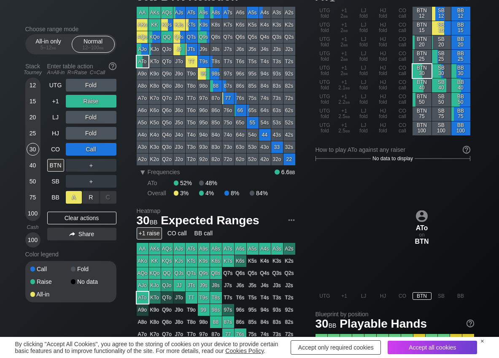
click at [73, 200] on div "A ✕" at bounding box center [74, 197] width 16 height 13
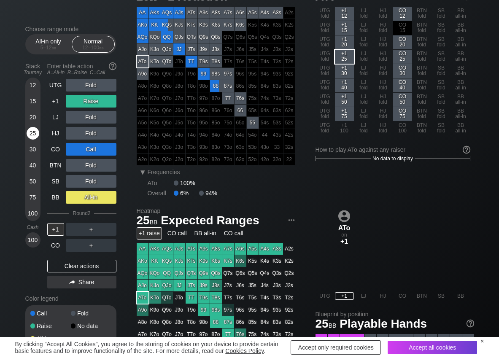
click at [32, 136] on div "25" at bounding box center [33, 133] width 13 height 13
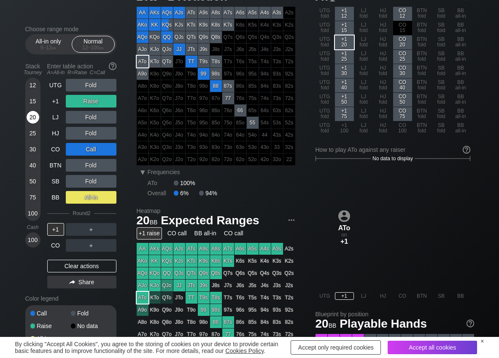
click at [30, 121] on div "20" at bounding box center [33, 117] width 13 height 13
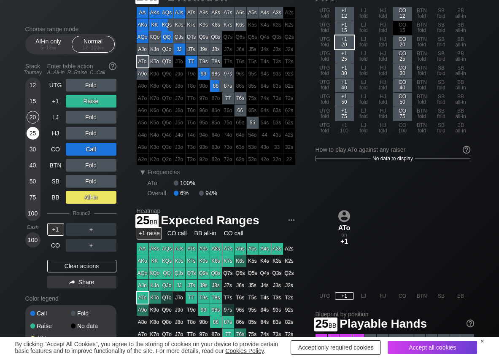
click at [32, 134] on div "25" at bounding box center [33, 133] width 13 height 13
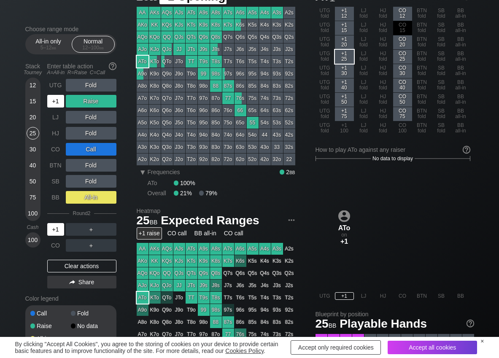
drag, startPoint x: 59, startPoint y: 100, endPoint x: 76, endPoint y: 136, distance: 39.1
click at [59, 101] on div "+1" at bounding box center [55, 101] width 17 height 13
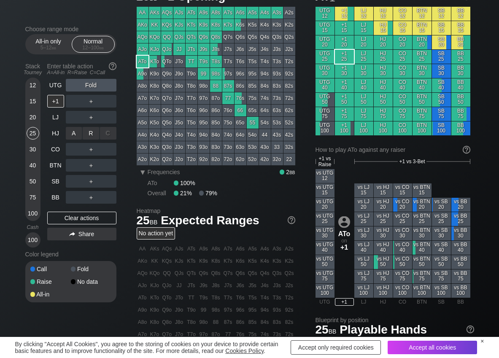
click at [92, 136] on div "R ✕" at bounding box center [91, 133] width 16 height 13
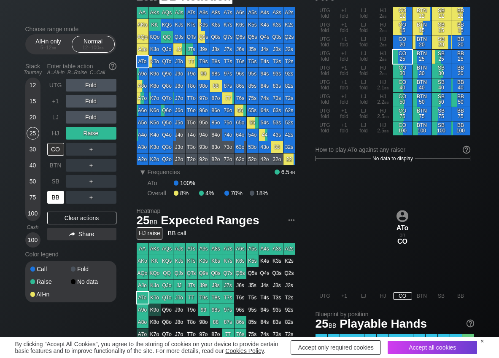
click at [51, 198] on div "BB" at bounding box center [55, 197] width 17 height 13
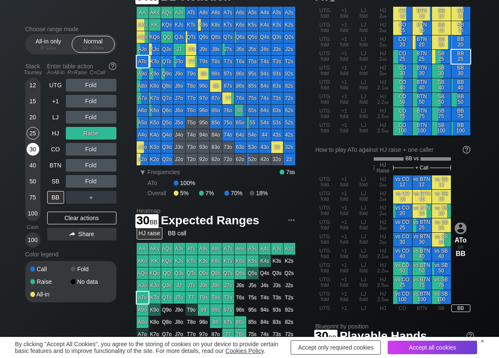
click at [30, 151] on div "30" at bounding box center [33, 149] width 13 height 13
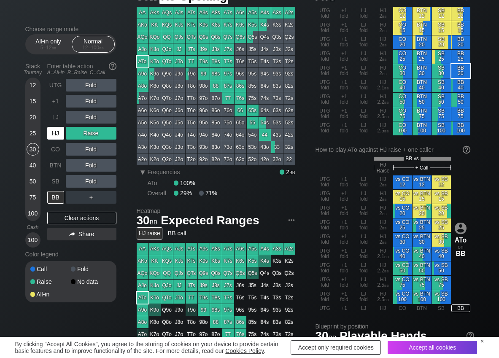
click at [56, 131] on div "HJ" at bounding box center [55, 133] width 17 height 13
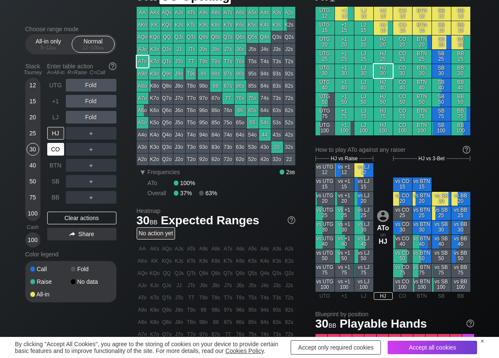
click at [54, 150] on div "CO" at bounding box center [55, 149] width 17 height 13
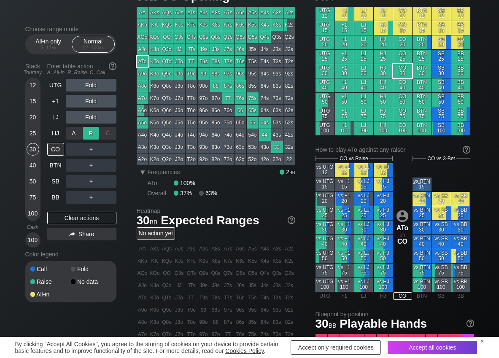
click at [89, 130] on div "R ✕" at bounding box center [91, 133] width 16 height 13
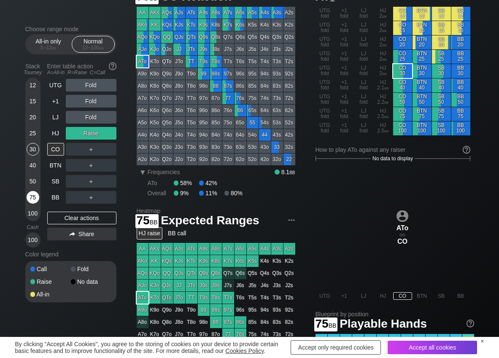
drag, startPoint x: 35, startPoint y: 197, endPoint x: 27, endPoint y: 198, distance: 8.1
click at [35, 198] on div "75" at bounding box center [33, 197] width 13 height 13
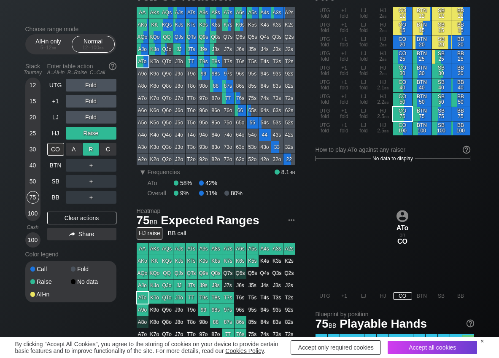
click at [88, 149] on div "R ✕" at bounding box center [91, 149] width 16 height 13
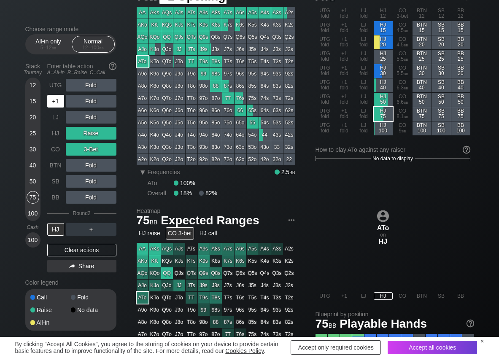
click at [53, 101] on div "+1" at bounding box center [55, 101] width 17 height 13
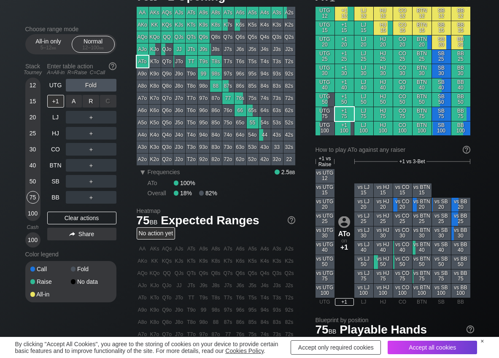
drag, startPoint x: 72, startPoint y: 101, endPoint x: 20, endPoint y: 102, distance: 52.3
click at [74, 102] on div "A ✕" at bounding box center [74, 101] width 16 height 13
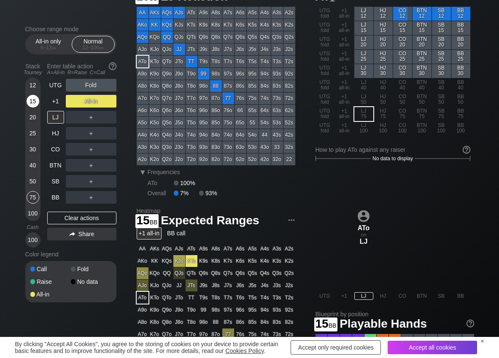
click at [33, 101] on div "15" at bounding box center [33, 101] width 13 height 13
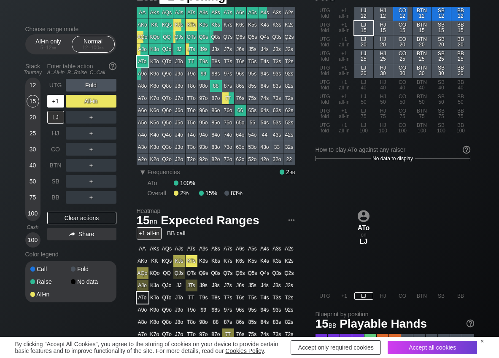
click at [55, 102] on div "+1" at bounding box center [55, 101] width 17 height 13
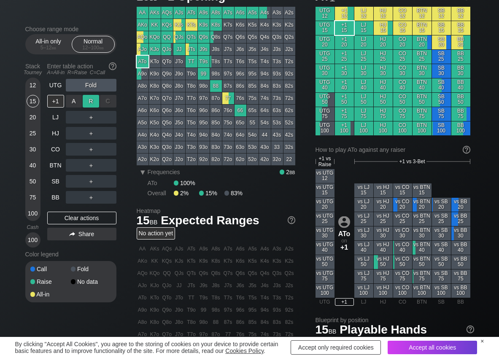
drag, startPoint x: 88, startPoint y: 98, endPoint x: 97, endPoint y: 109, distance: 14.0
click at [88, 101] on div "R ✕" at bounding box center [91, 101] width 16 height 13
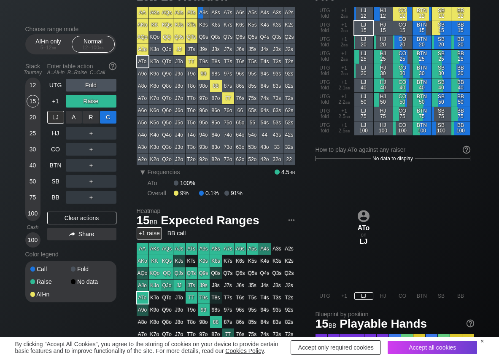
drag, startPoint x: 107, startPoint y: 114, endPoint x: 106, endPoint y: 119, distance: 4.7
click at [108, 115] on div "C ✕" at bounding box center [108, 117] width 16 height 13
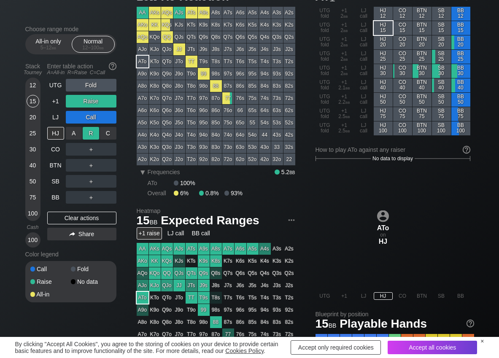
click at [95, 132] on div "R ✕" at bounding box center [91, 133] width 16 height 13
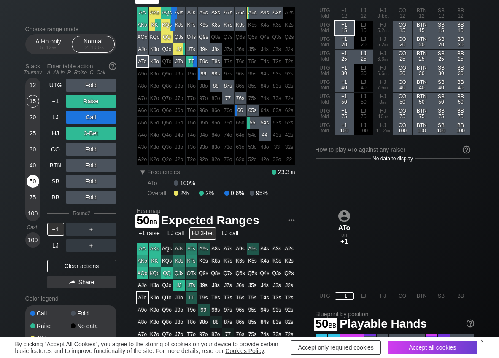
click at [32, 181] on div "50" at bounding box center [33, 181] width 13 height 13
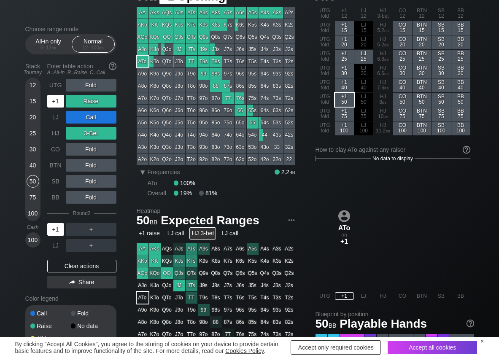
click at [58, 100] on div "+1" at bounding box center [55, 101] width 17 height 13
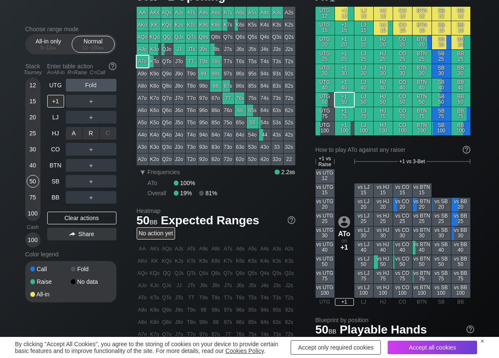
click at [95, 133] on div "R ✕" at bounding box center [91, 133] width 16 height 13
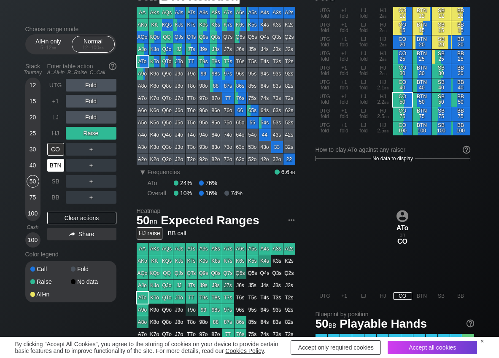
click at [54, 167] on div "BTN" at bounding box center [55, 165] width 17 height 13
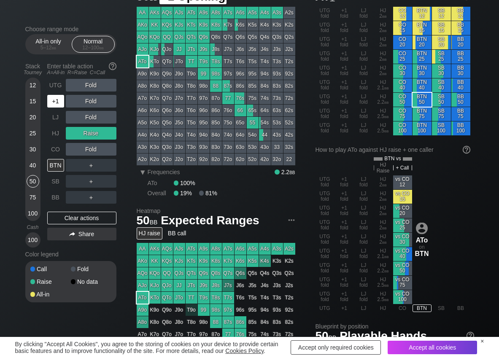
click at [58, 97] on div "+1" at bounding box center [55, 101] width 17 height 13
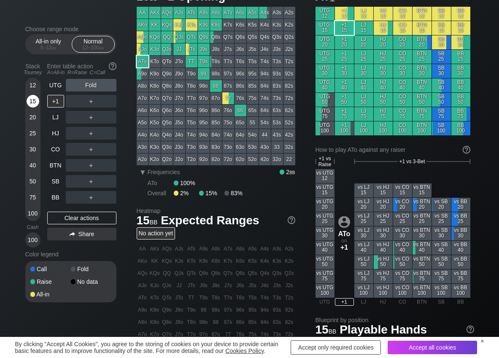
click at [35, 101] on div "15" at bounding box center [33, 101] width 13 height 13
click at [93, 150] on div "R ✕" at bounding box center [91, 149] width 16 height 13
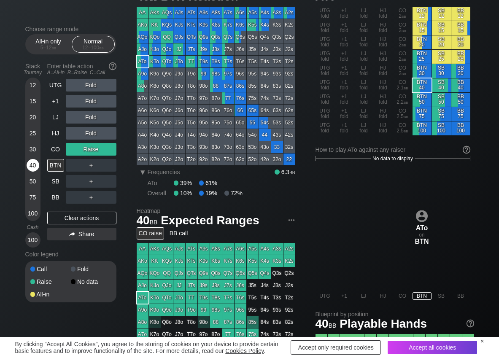
click at [34, 170] on div "40" at bounding box center [33, 165] width 13 height 13
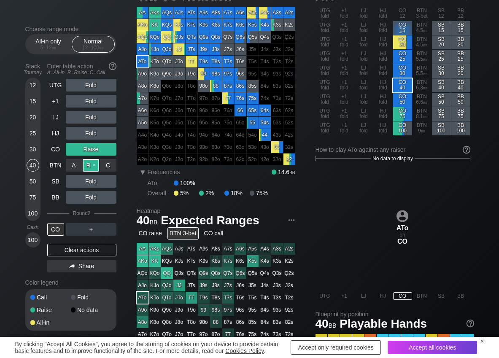
click at [92, 167] on div "R ✕" at bounding box center [91, 165] width 16 height 13
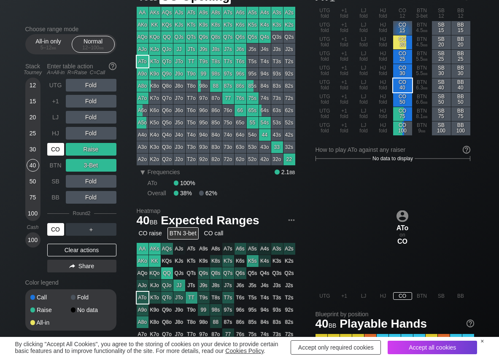
click at [63, 145] on div "CO" at bounding box center [55, 149] width 17 height 13
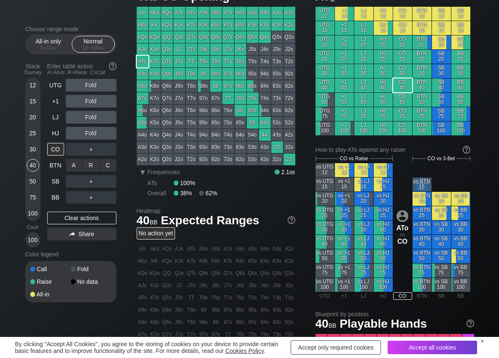
click at [88, 166] on div "R ✕" at bounding box center [91, 165] width 16 height 13
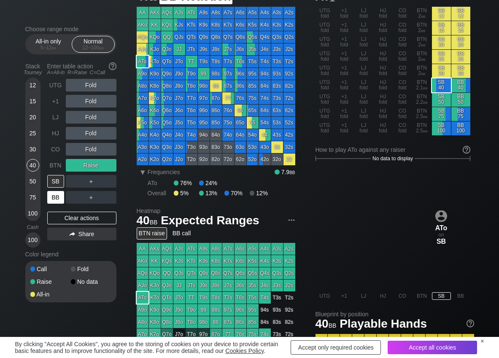
click at [59, 199] on div "BB" at bounding box center [55, 197] width 17 height 13
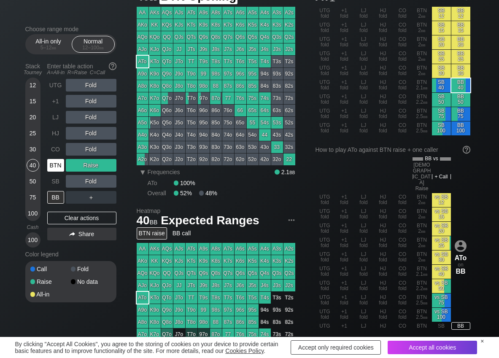
click at [58, 163] on div "BTN" at bounding box center [55, 165] width 17 height 13
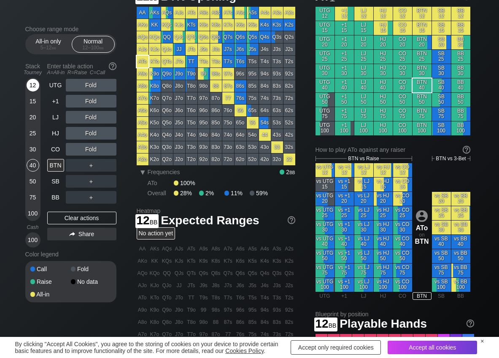
click at [33, 83] on div "12" at bounding box center [33, 85] width 13 height 13
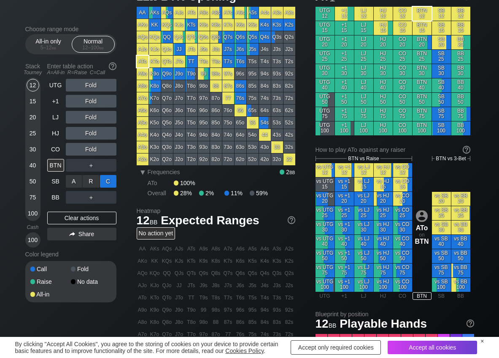
click at [108, 182] on div "C ✕" at bounding box center [108, 181] width 16 height 13
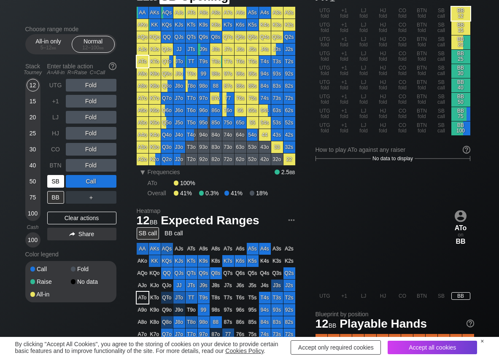
click at [56, 182] on div "SB" at bounding box center [55, 181] width 17 height 13
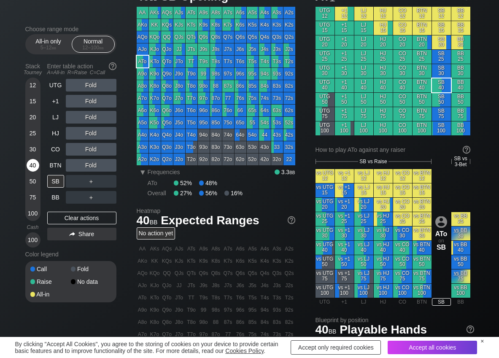
click at [37, 167] on div "40" at bounding box center [33, 165] width 13 height 13
drag, startPoint x: 89, startPoint y: 180, endPoint x: 102, endPoint y: 184, distance: 13.3
click at [105, 180] on div "C ✕" at bounding box center [108, 181] width 16 height 13
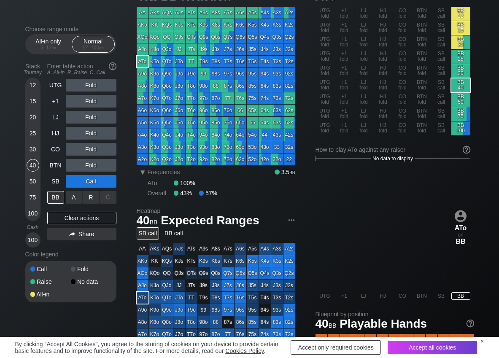
click at [90, 199] on div "R ✕" at bounding box center [91, 197] width 16 height 13
